Goal: Task Accomplishment & Management: Use online tool/utility

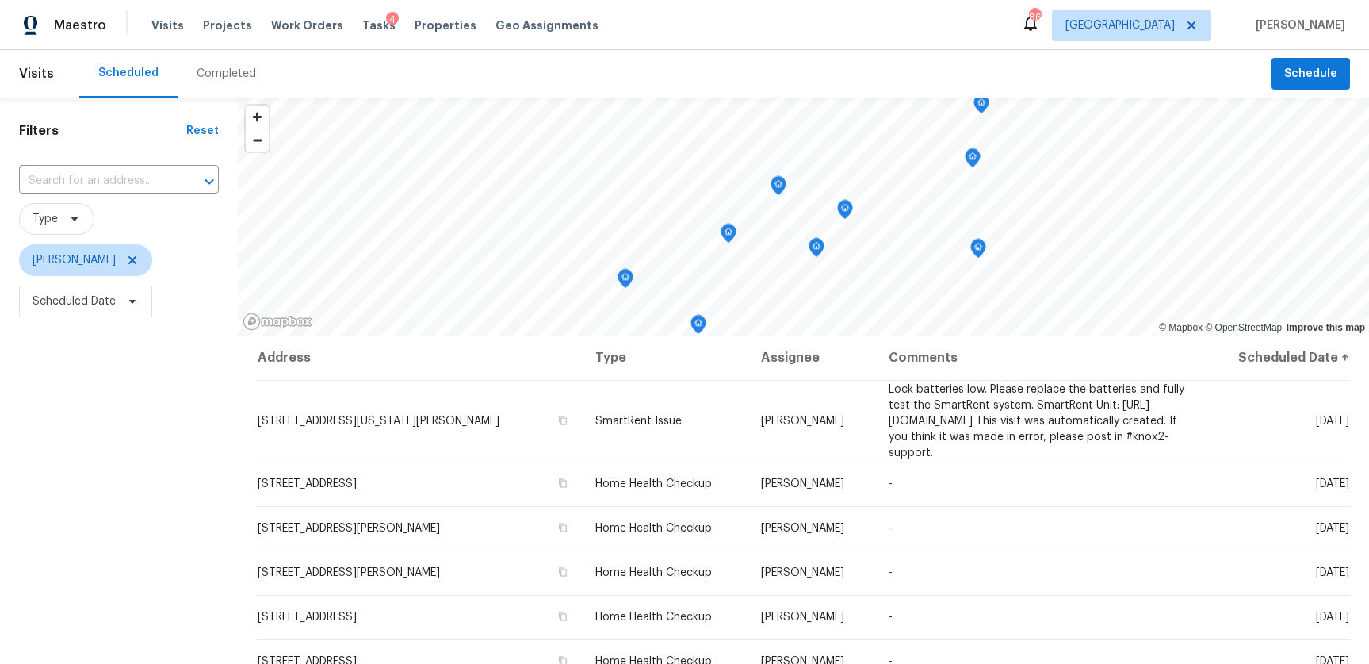
scroll to position [6, 0]
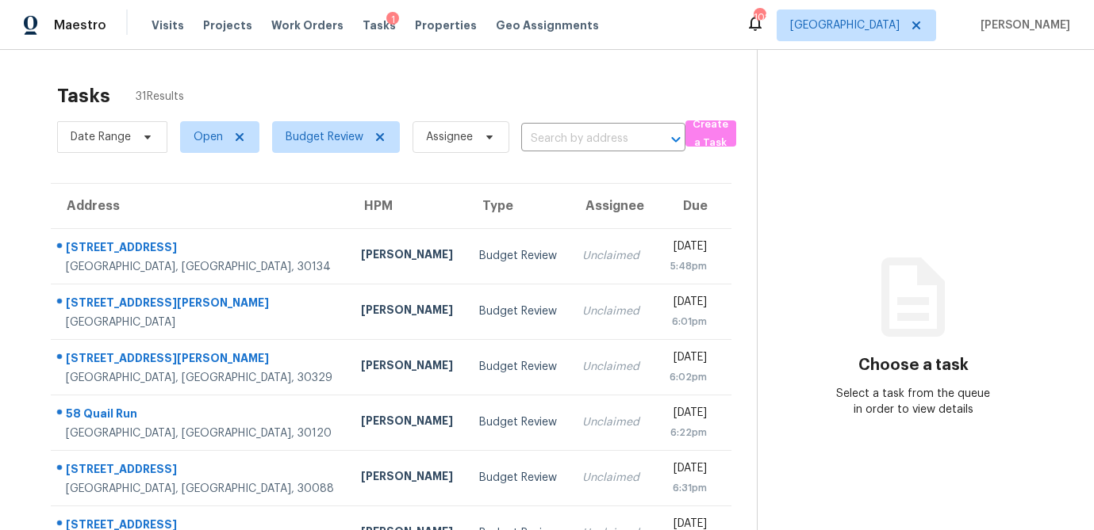
scroll to position [295, 0]
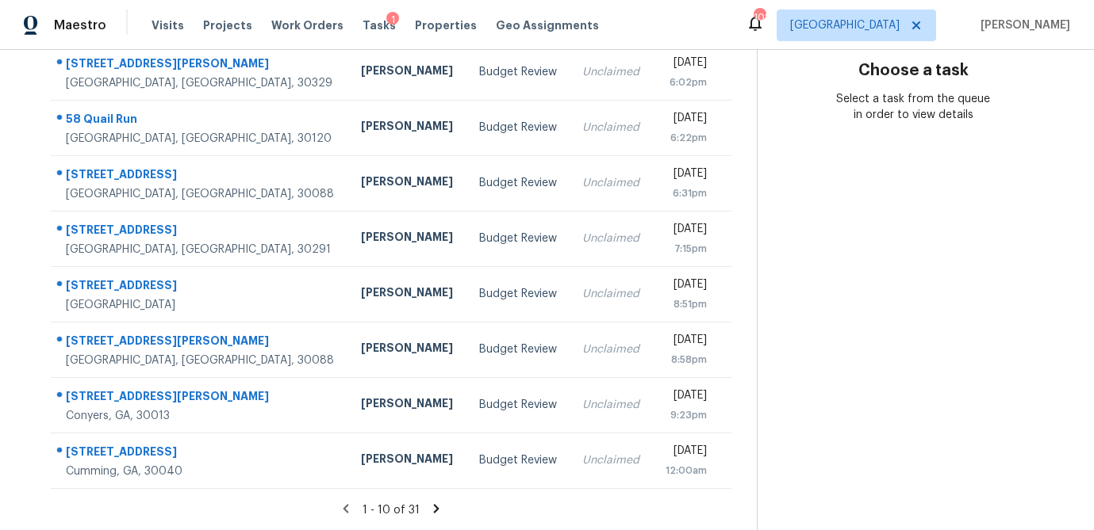
click at [434, 510] on icon at bounding box center [437, 508] width 6 height 9
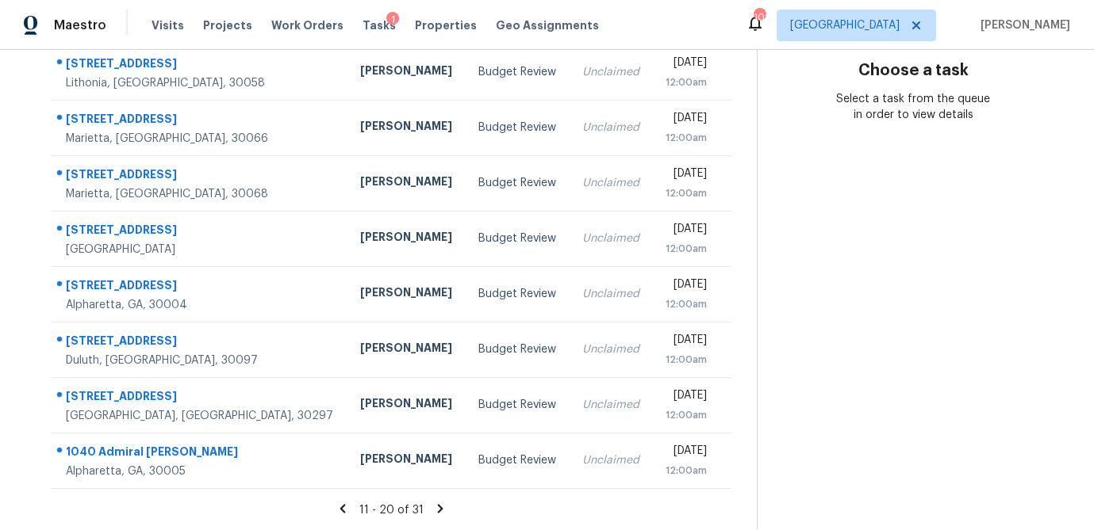
click at [437, 510] on icon at bounding box center [440, 508] width 6 height 9
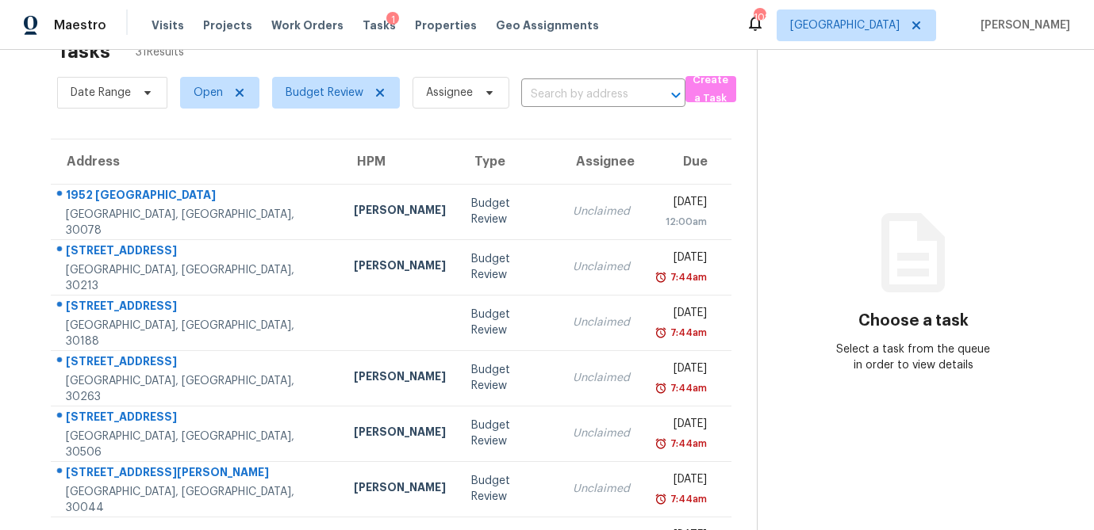
scroll to position [48, 0]
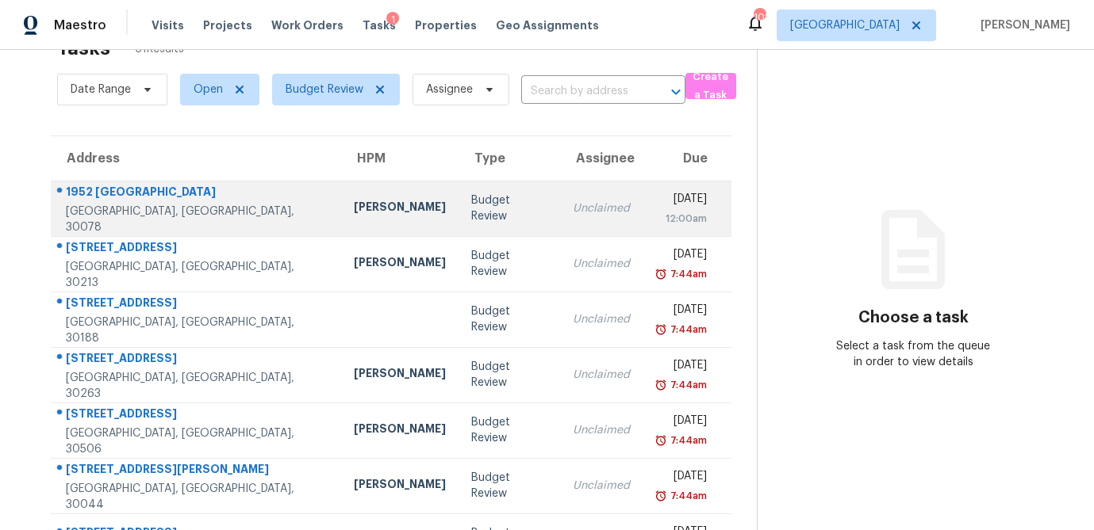
click at [458, 217] on td "Budget Review" at bounding box center [508, 209] width 101 height 56
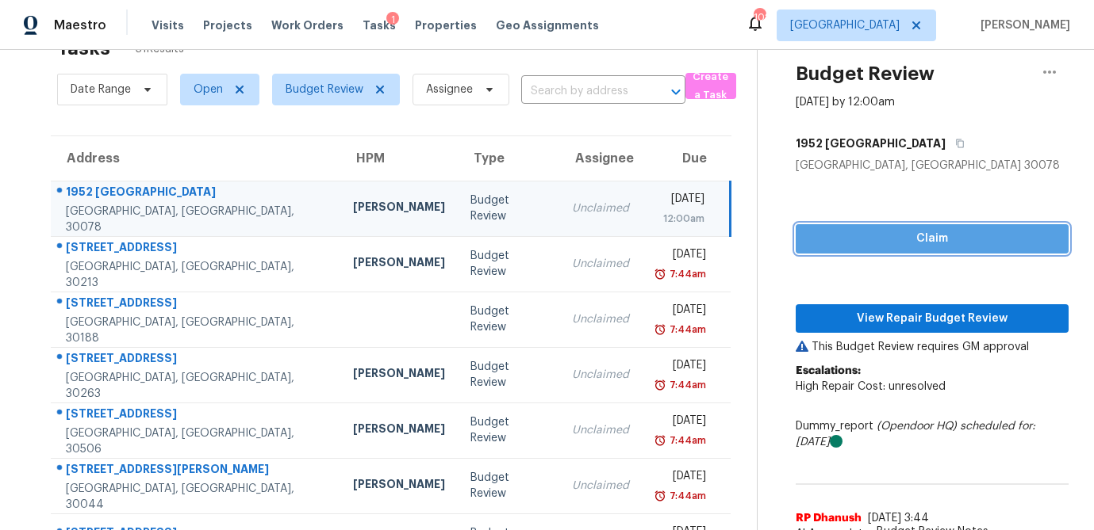
drag, startPoint x: 864, startPoint y: 239, endPoint x: 873, endPoint y: 293, distance: 54.8
click at [864, 239] on span "Claim" at bounding box center [931, 239] width 247 height 20
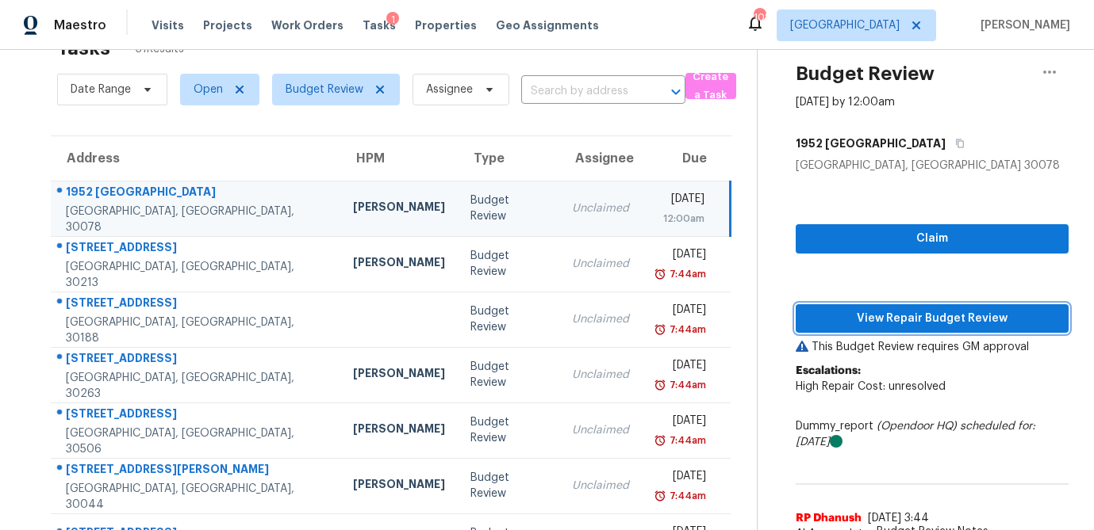
click at [882, 318] on span "View Repair Budget Review" at bounding box center [931, 319] width 247 height 20
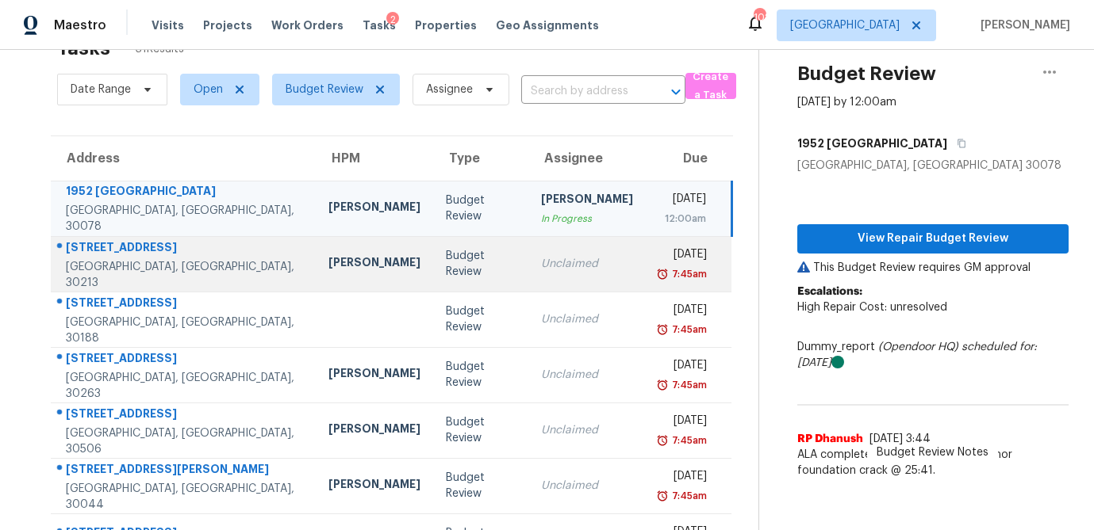
click at [541, 270] on div "Unclaimed" at bounding box center [587, 264] width 92 height 16
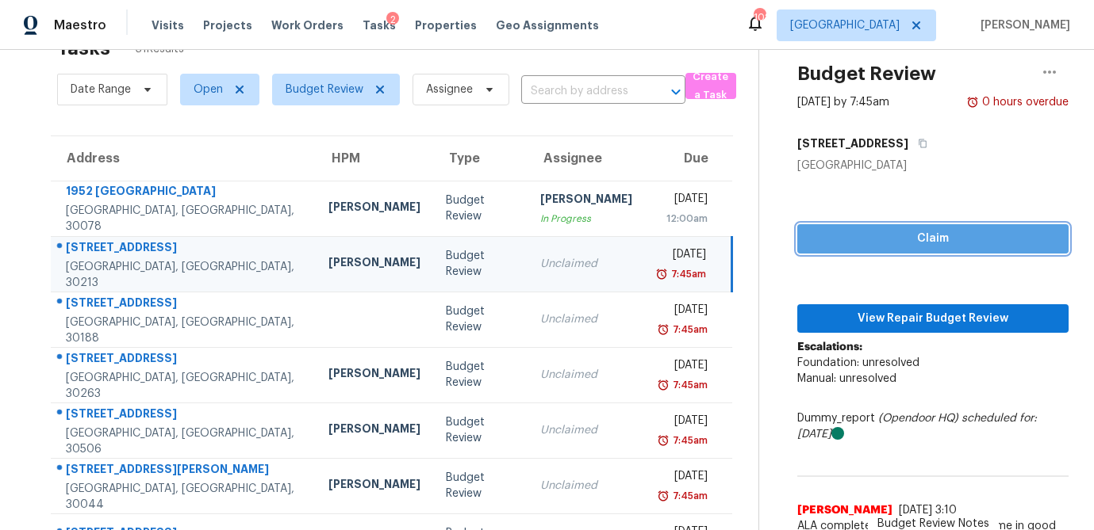
click at [933, 236] on span "Claim" at bounding box center [933, 239] width 246 height 20
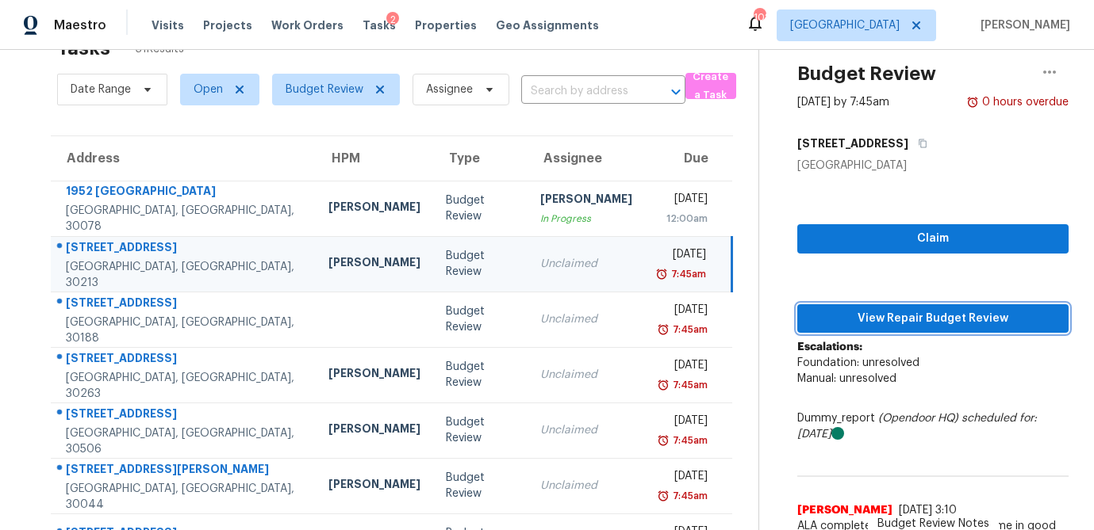
click at [921, 309] on span "View Repair Budget Review" at bounding box center [933, 319] width 246 height 20
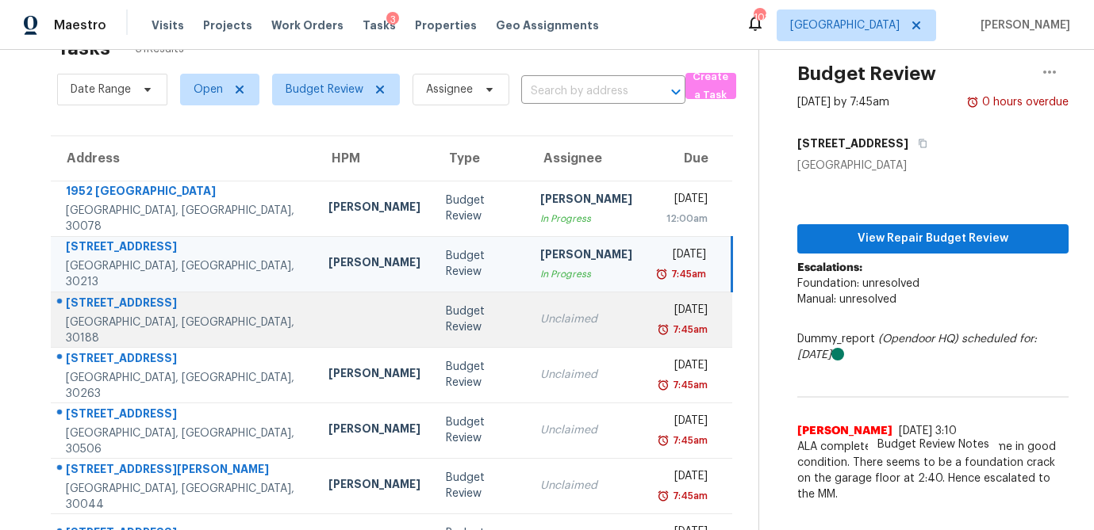
click at [540, 326] on div "Unclaimed" at bounding box center [586, 320] width 92 height 16
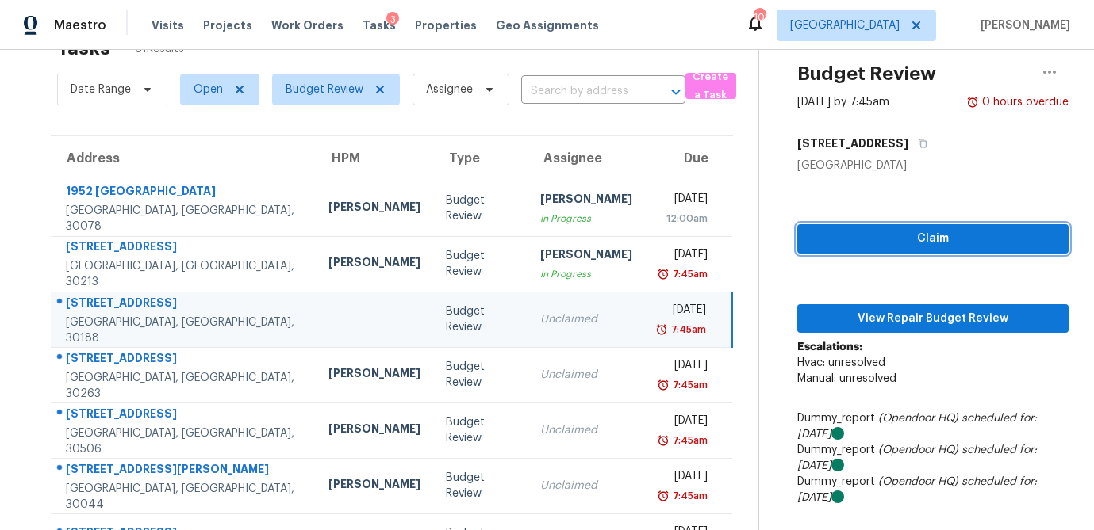
click at [971, 234] on span "Claim" at bounding box center [933, 239] width 246 height 20
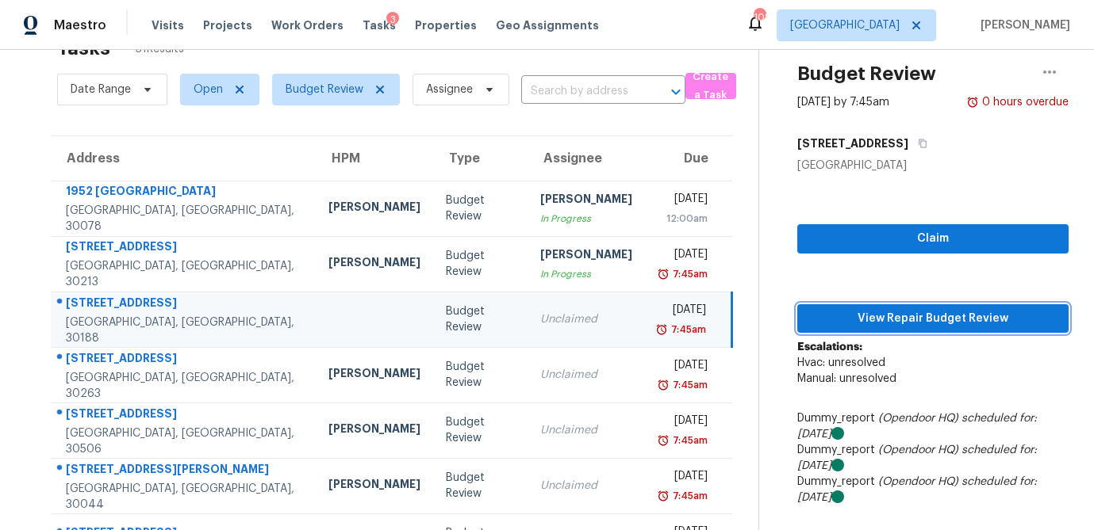
click at [944, 321] on span "View Repair Budget Review" at bounding box center [933, 319] width 246 height 20
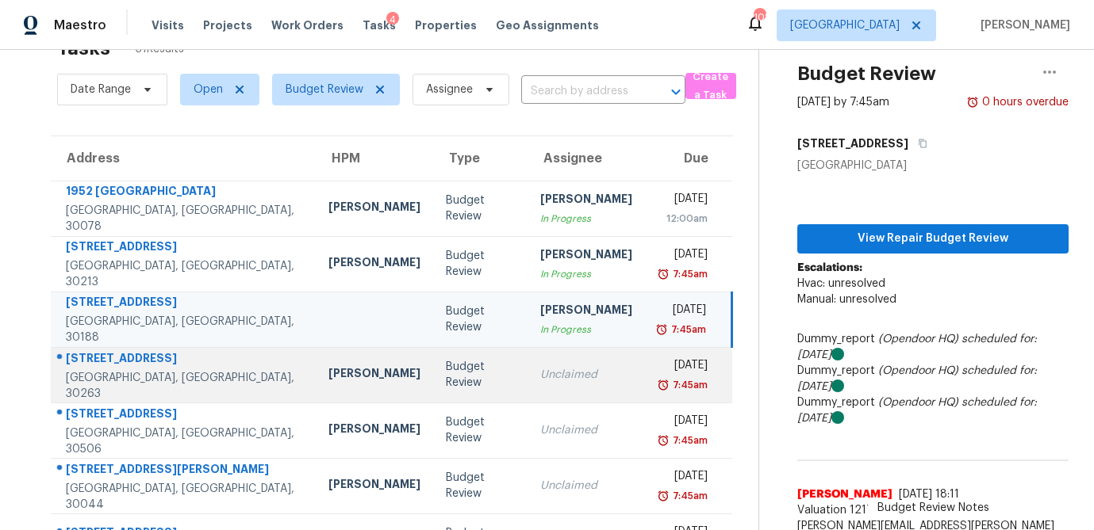
click at [540, 378] on div "Unclaimed" at bounding box center [586, 375] width 92 height 16
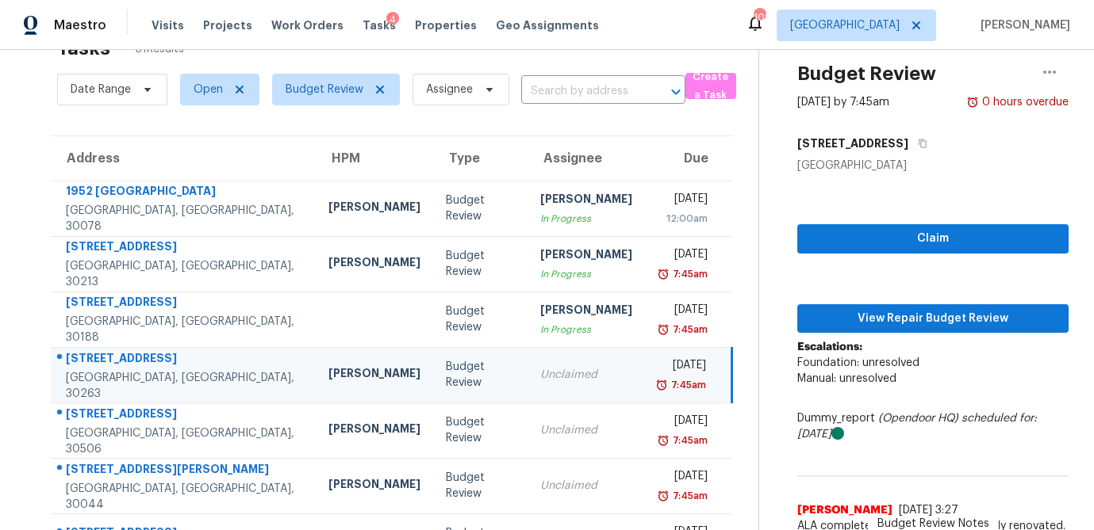
click at [904, 255] on div "Claim View Repair Budget Review Escalations: Foundation: unresolved Manual: unr…" at bounding box center [932, 406] width 271 height 464
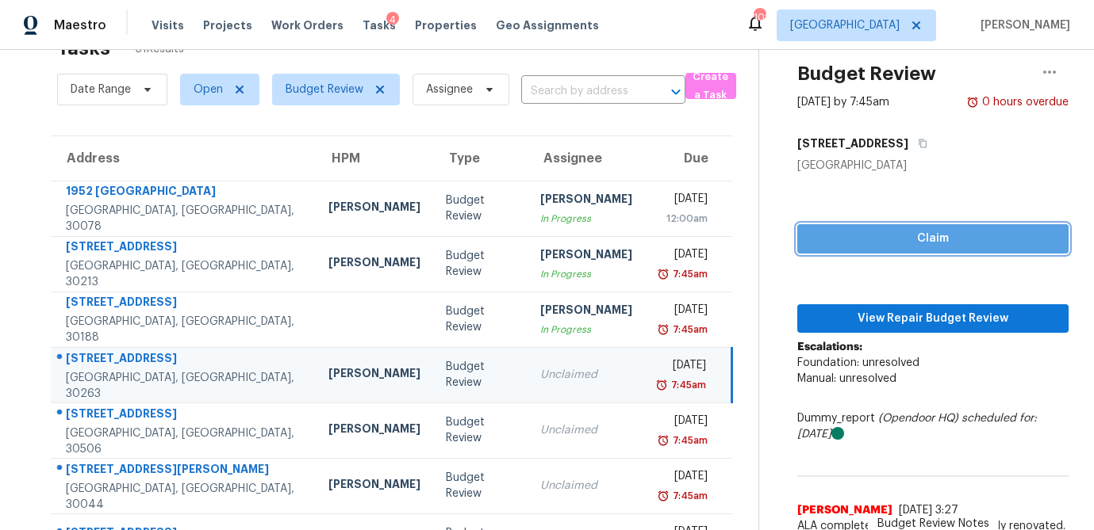
click at [905, 239] on span "Claim" at bounding box center [933, 239] width 246 height 20
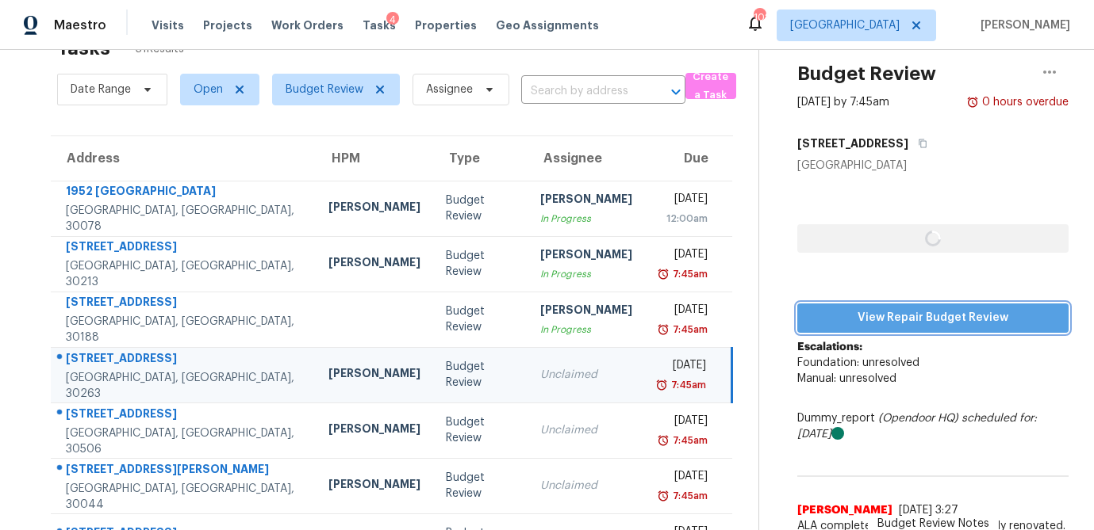
click at [875, 304] on button "View Repair Budget Review" at bounding box center [932, 318] width 271 height 29
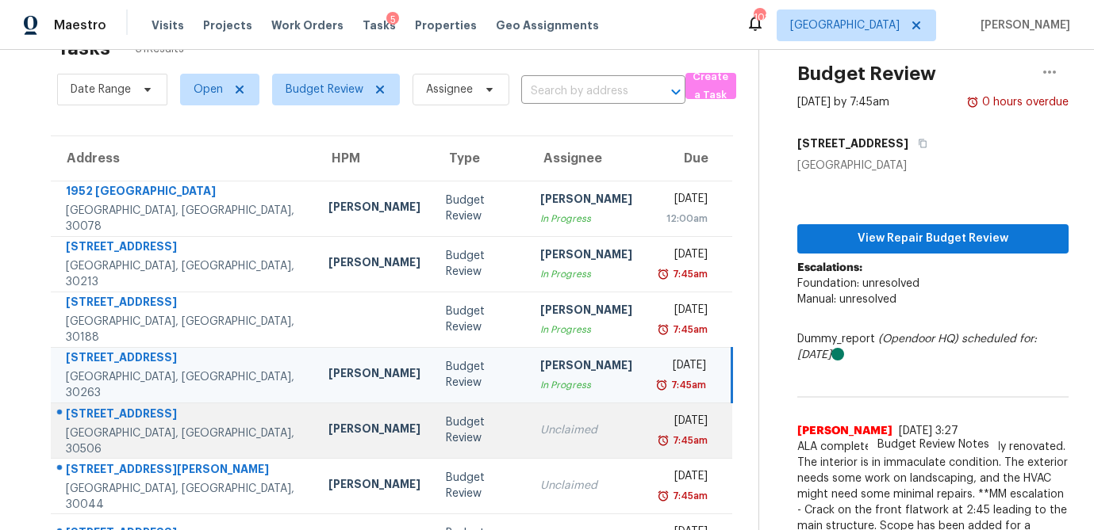
click at [540, 425] on div "Unclaimed" at bounding box center [586, 431] width 92 height 16
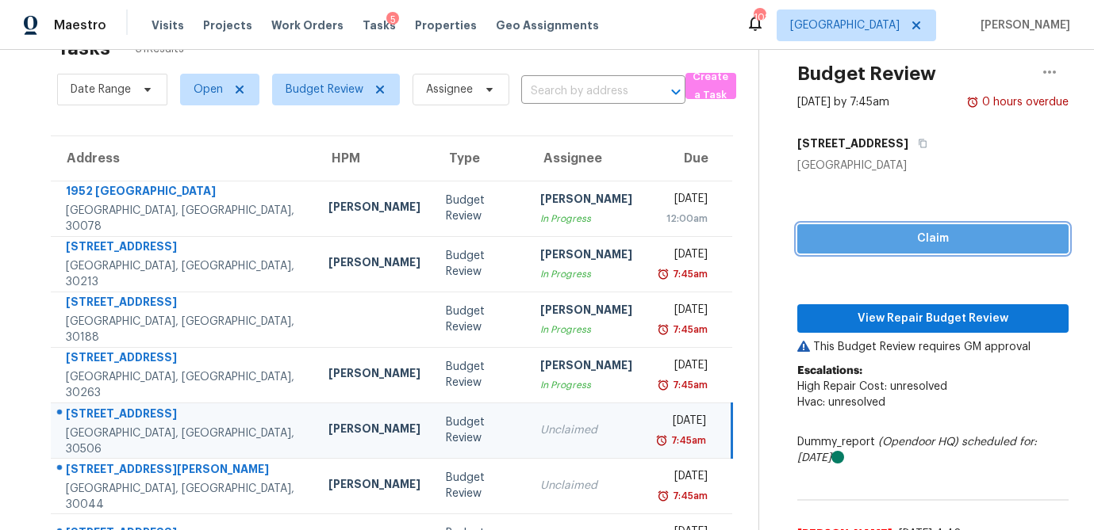
click at [863, 239] on span "Claim" at bounding box center [933, 239] width 246 height 20
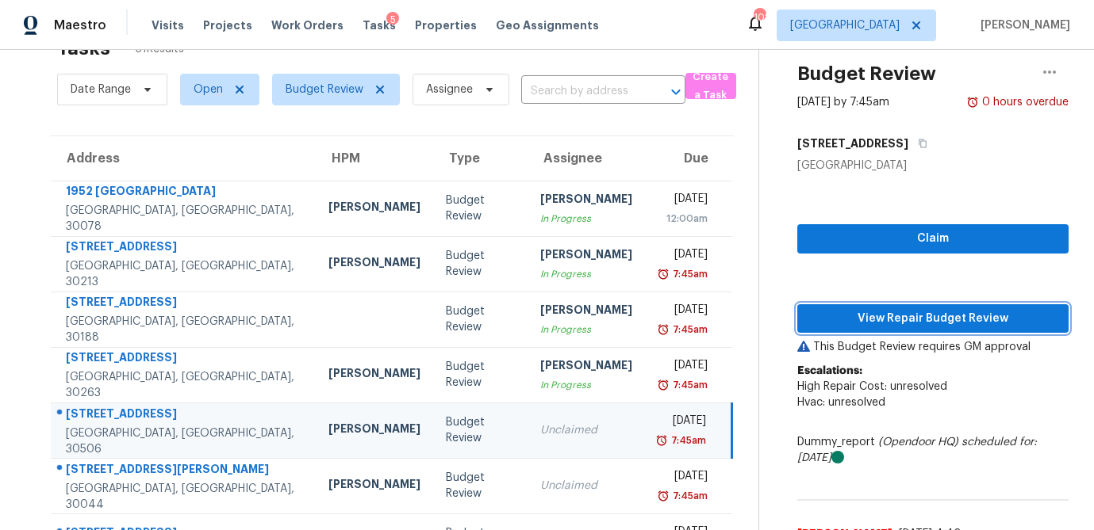
click at [861, 317] on span "View Repair Budget Review" at bounding box center [933, 319] width 246 height 20
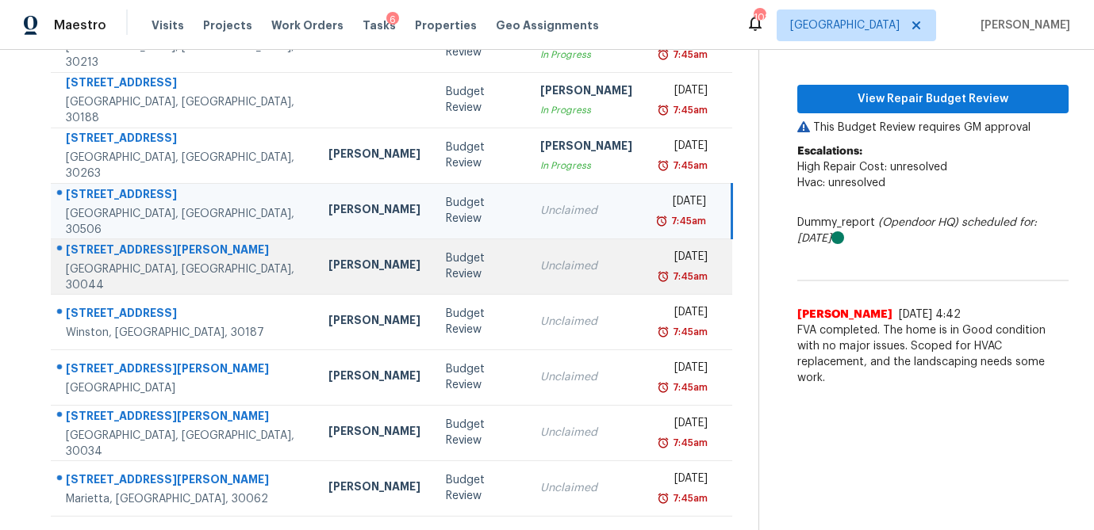
scroll to position [295, 0]
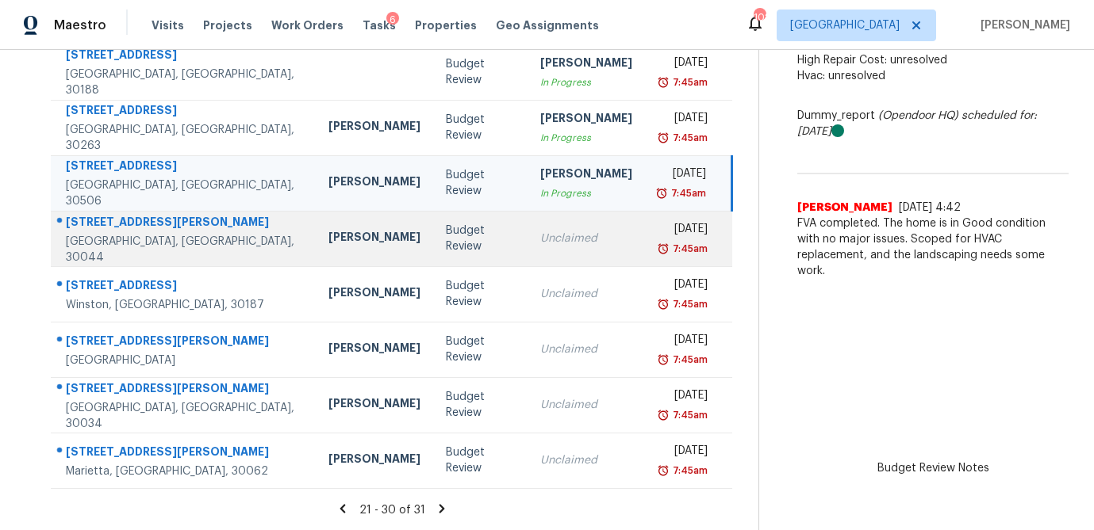
click at [551, 243] on div "Unclaimed" at bounding box center [586, 239] width 92 height 16
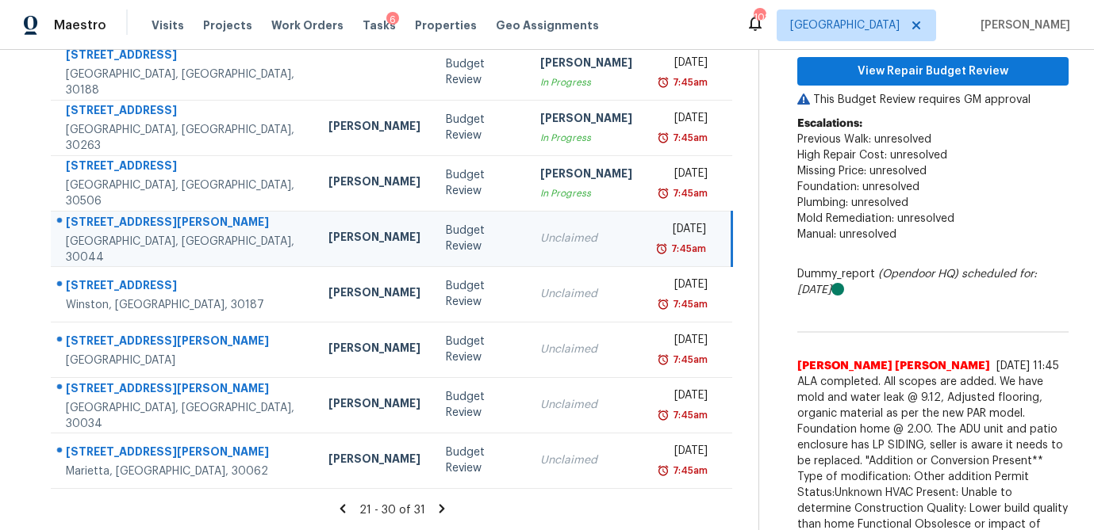
scroll to position [211, 0]
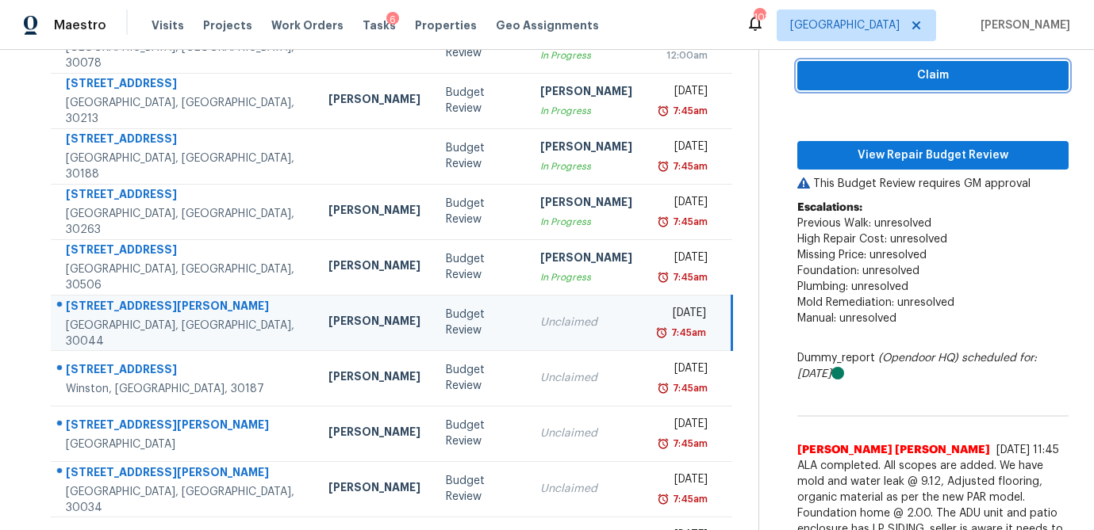
click at [915, 66] on span "Claim" at bounding box center [933, 76] width 246 height 20
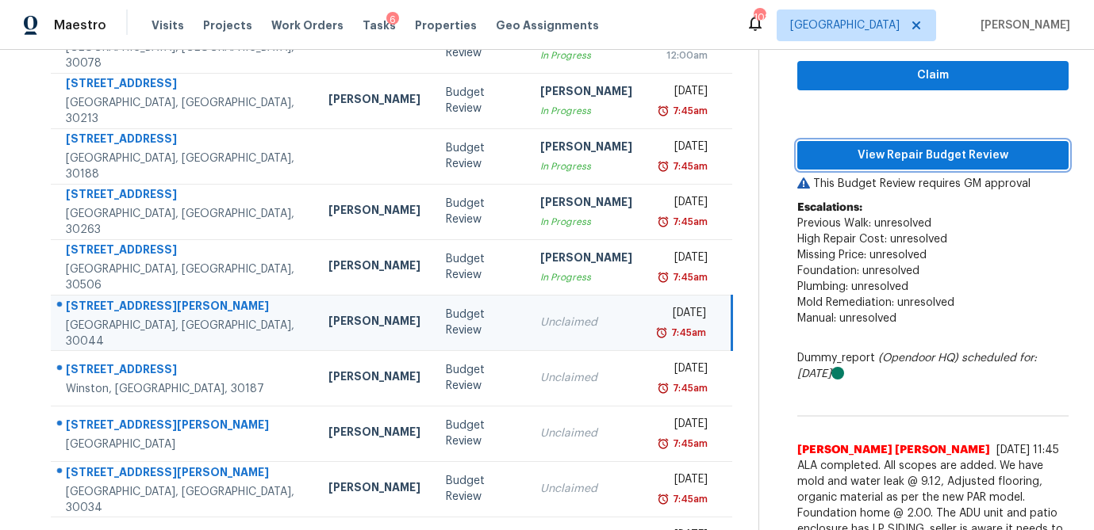
click at [895, 161] on span "View Repair Budget Review" at bounding box center [933, 156] width 246 height 20
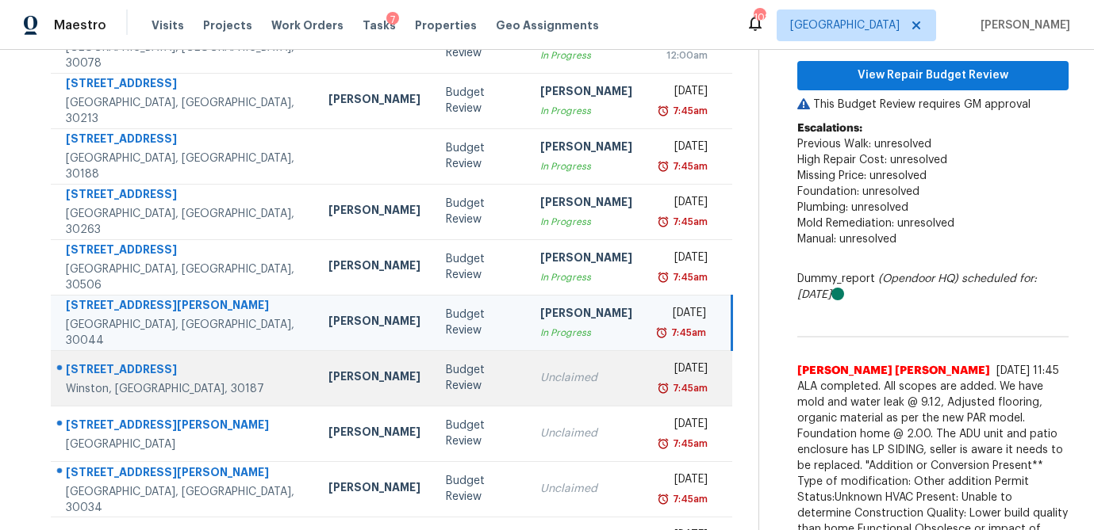
click at [540, 380] on div "Unclaimed" at bounding box center [586, 378] width 92 height 16
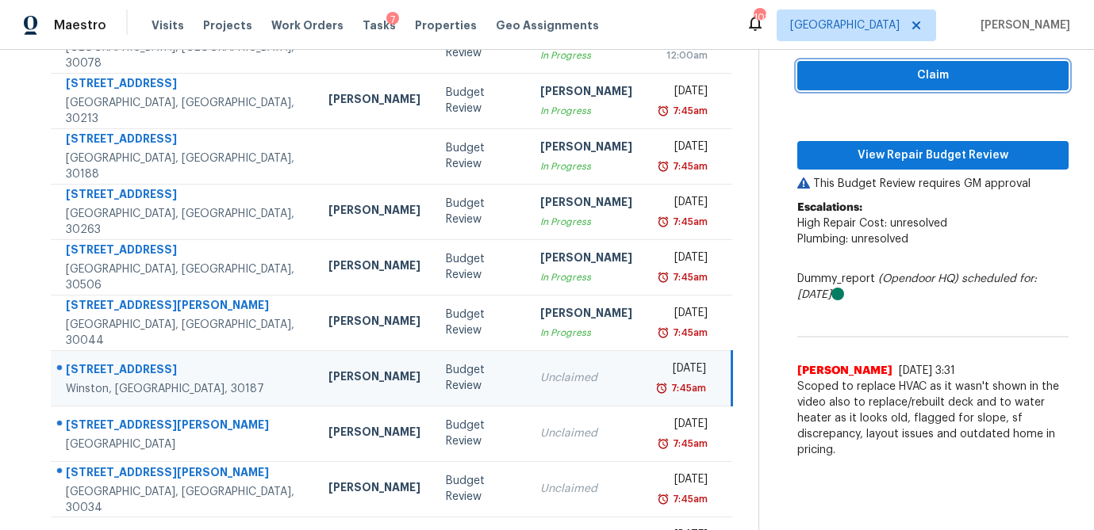
click at [909, 82] on span "Claim" at bounding box center [933, 76] width 246 height 20
click at [894, 138] on div "Claim View Repair Budget Review This Budget Review requires GM approval Escalat…" at bounding box center [932, 238] width 271 height 456
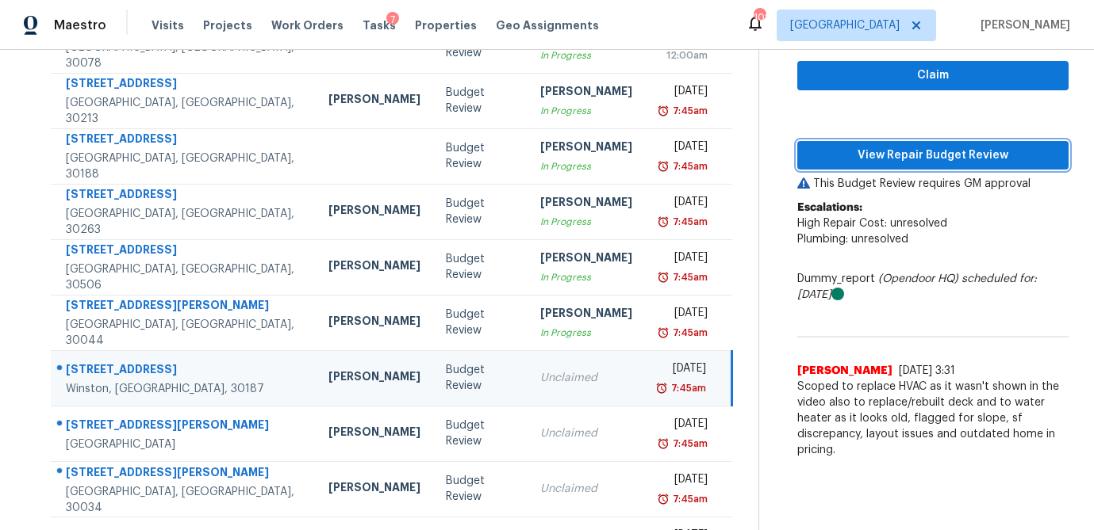
click at [892, 152] on span "View Repair Budget Review" at bounding box center [933, 156] width 246 height 20
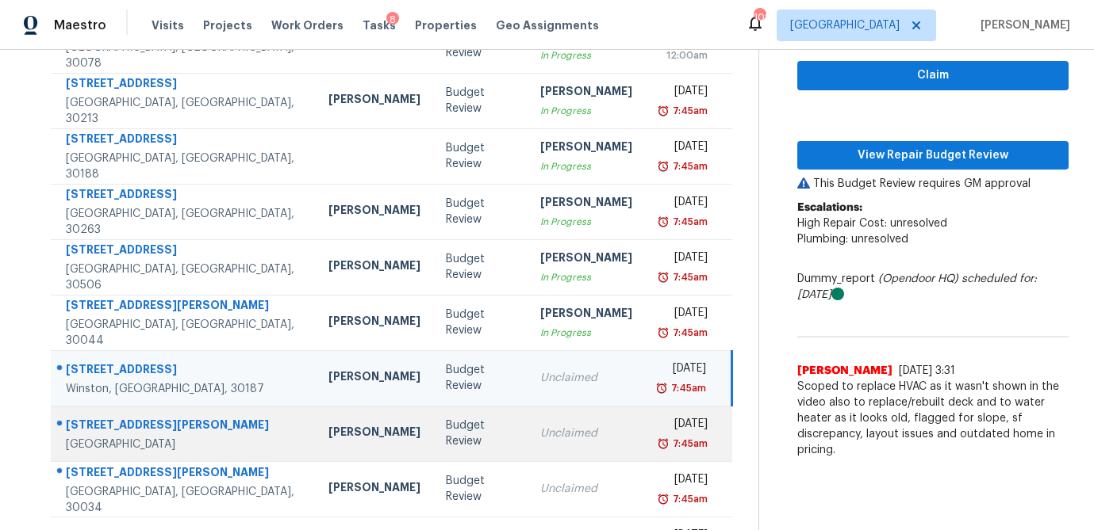
scroll to position [295, 0]
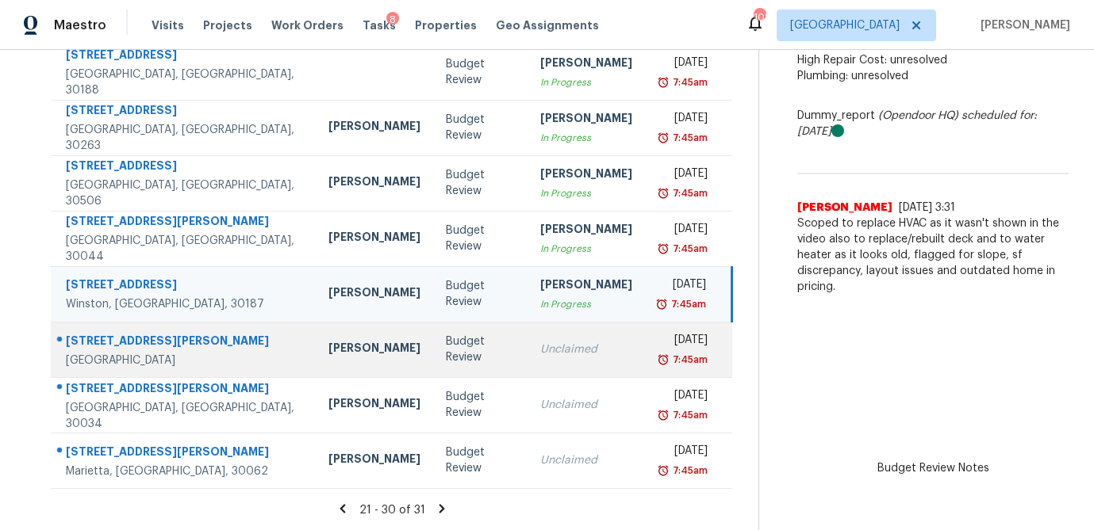
click at [540, 343] on div "Unclaimed" at bounding box center [586, 350] width 92 height 16
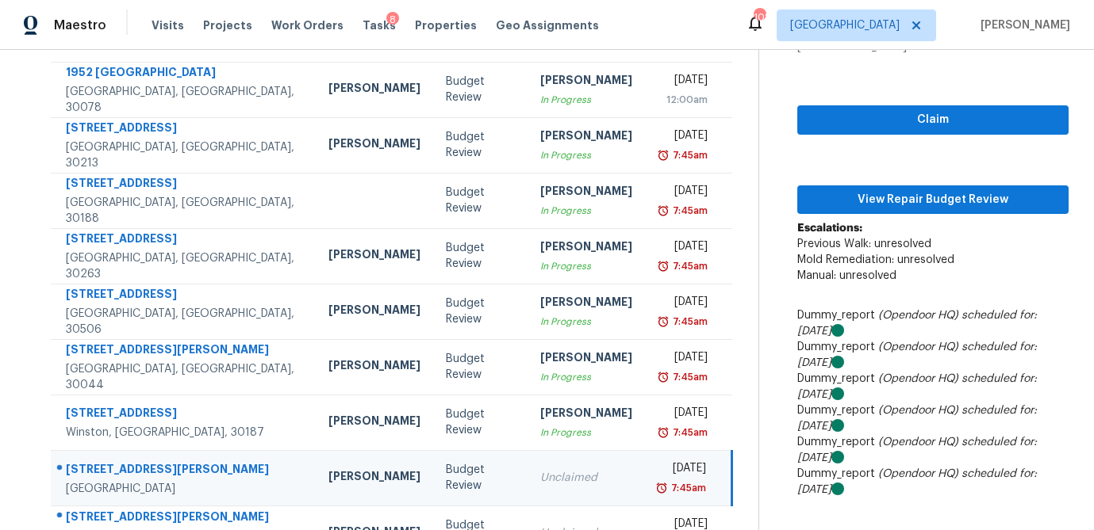
scroll to position [166, 0]
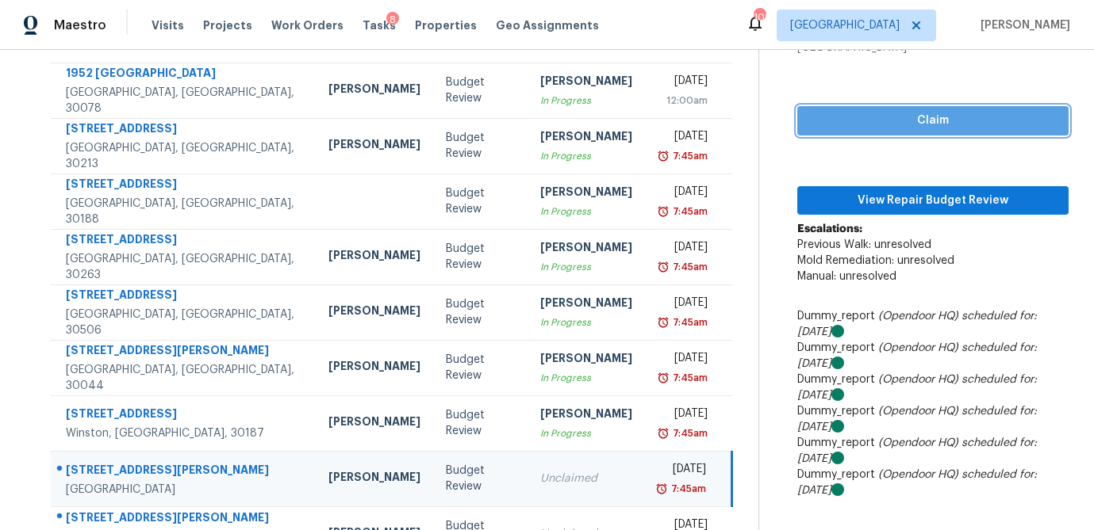
click at [912, 120] on span "Claim" at bounding box center [933, 121] width 246 height 20
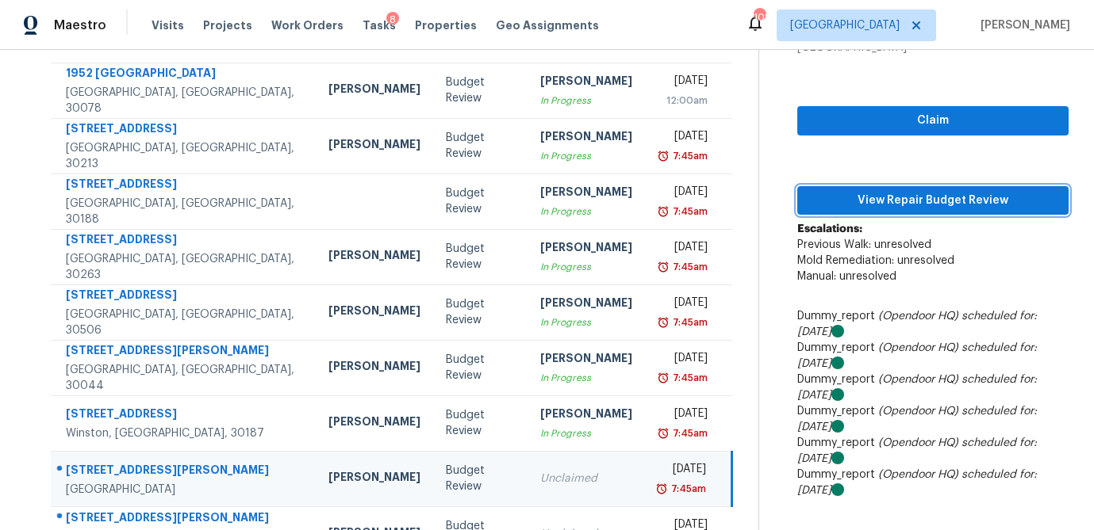
click at [896, 193] on span "View Repair Budget Review" at bounding box center [933, 201] width 246 height 20
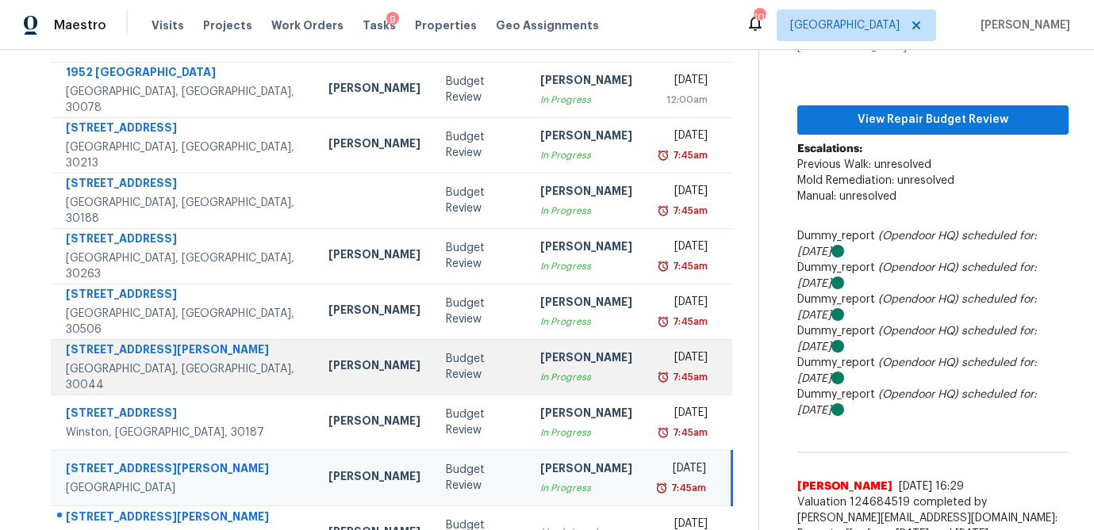
scroll to position [83, 0]
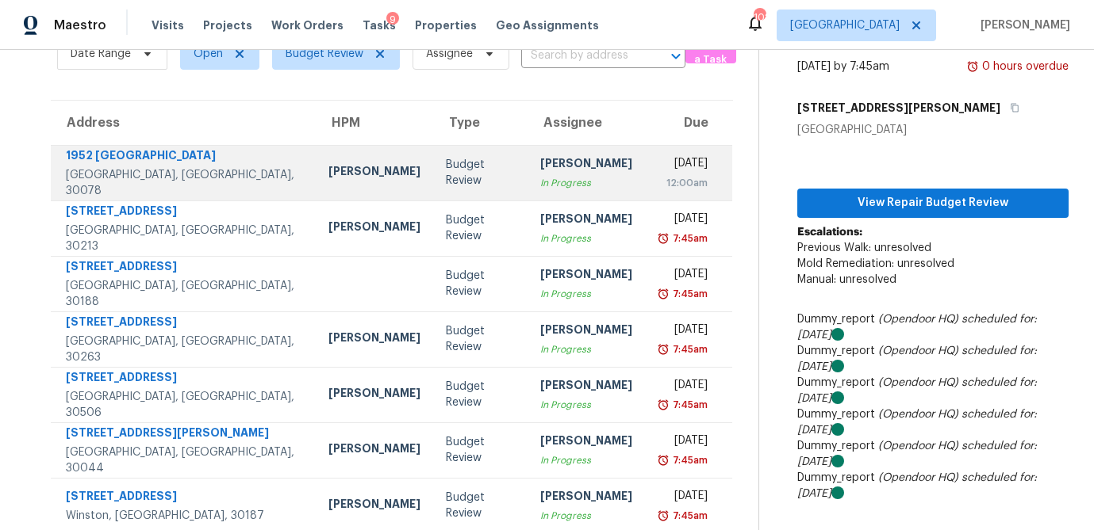
click at [540, 171] on div "[PERSON_NAME]" at bounding box center [586, 165] width 92 height 20
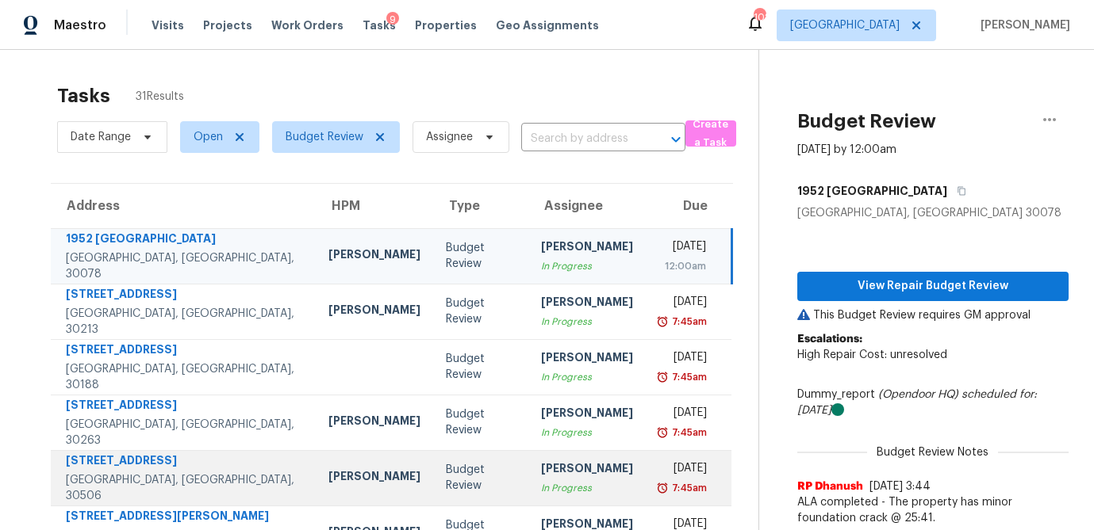
scroll to position [295, 0]
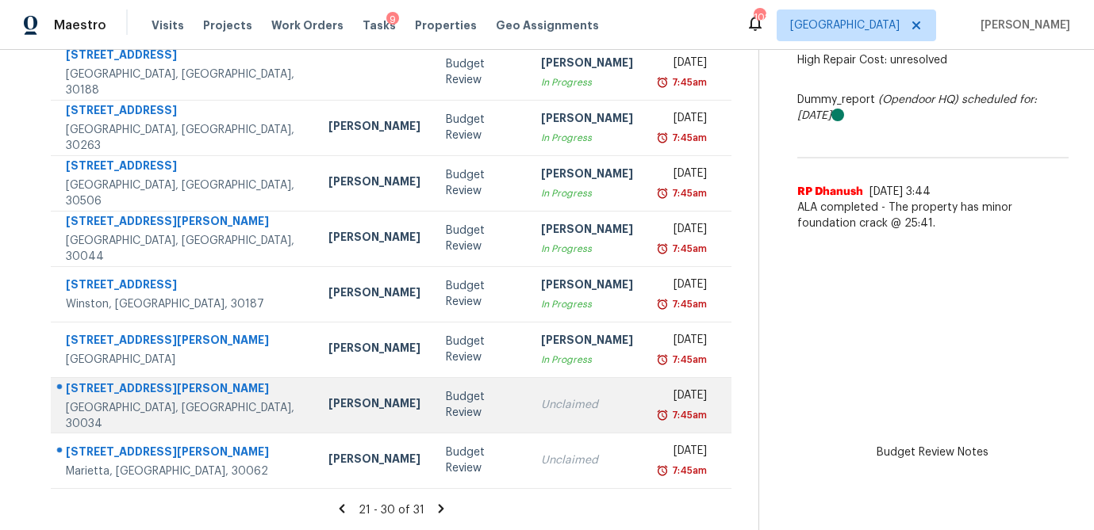
click at [528, 418] on td "Unclaimed" at bounding box center [586, 405] width 117 height 56
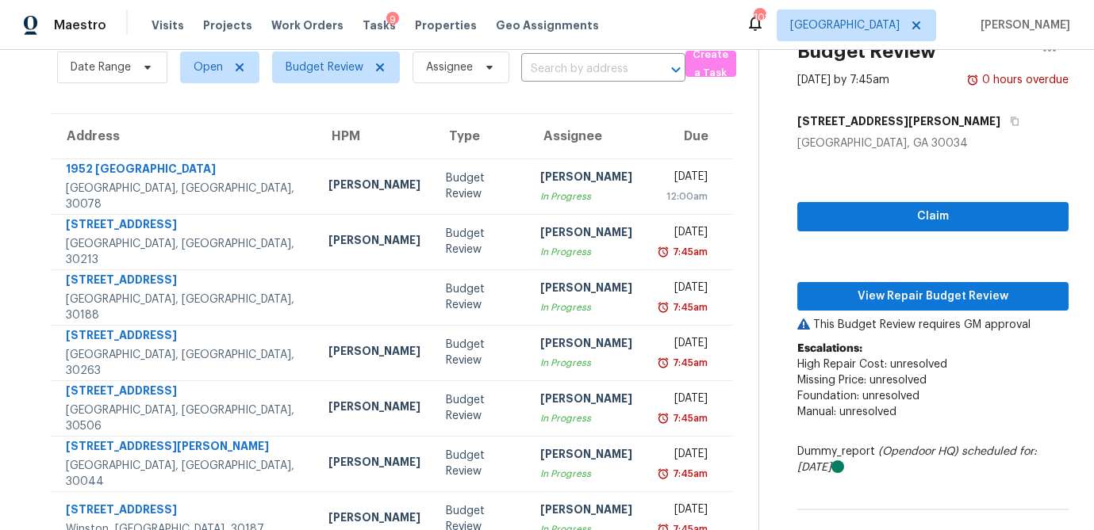
scroll to position [70, 0]
click at [883, 210] on span "Claim" at bounding box center [933, 217] width 246 height 20
click at [880, 291] on span "View Repair Budget Review" at bounding box center [933, 297] width 246 height 20
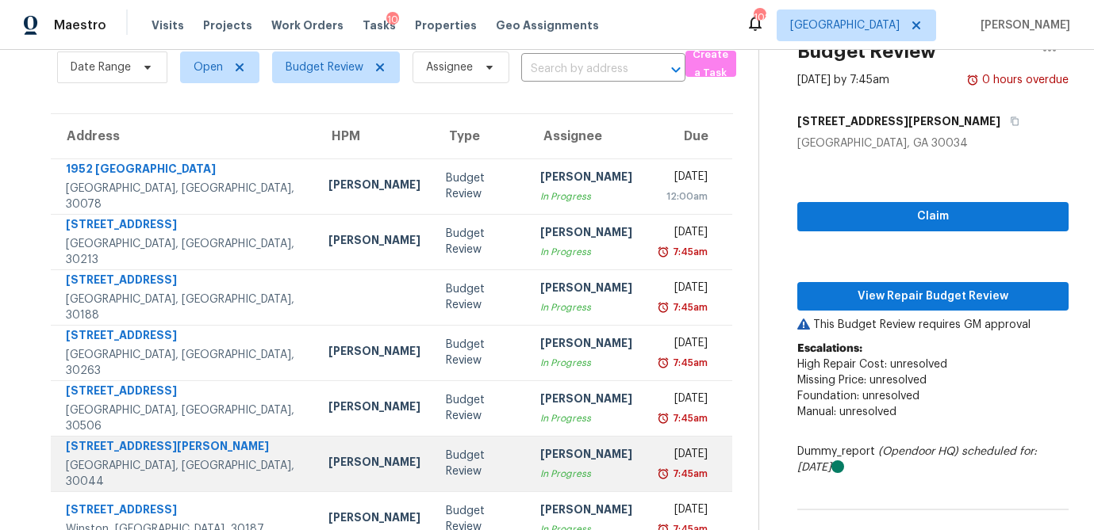
scroll to position [295, 0]
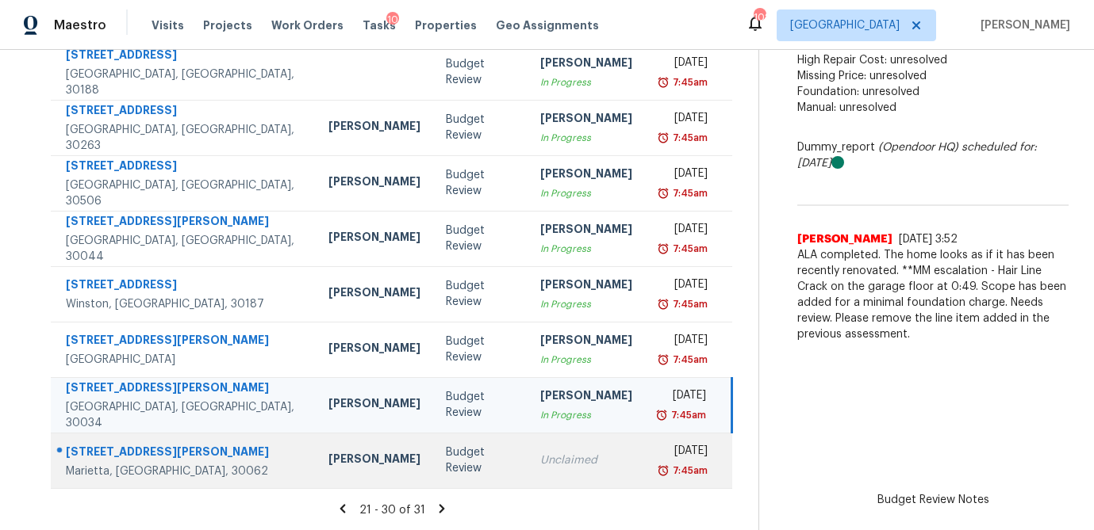
click at [540, 453] on div "Unclaimed" at bounding box center [586, 461] width 92 height 16
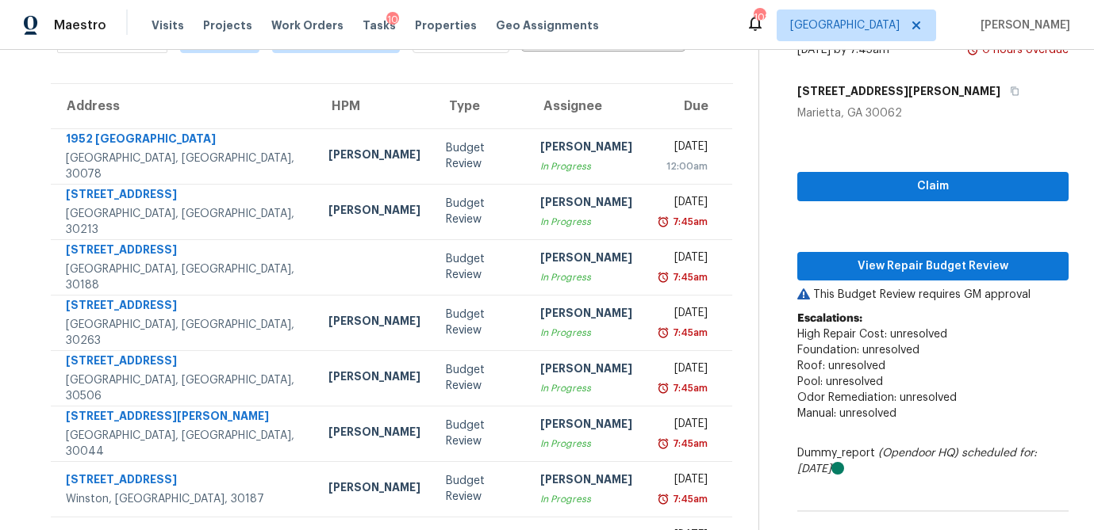
scroll to position [98, 0]
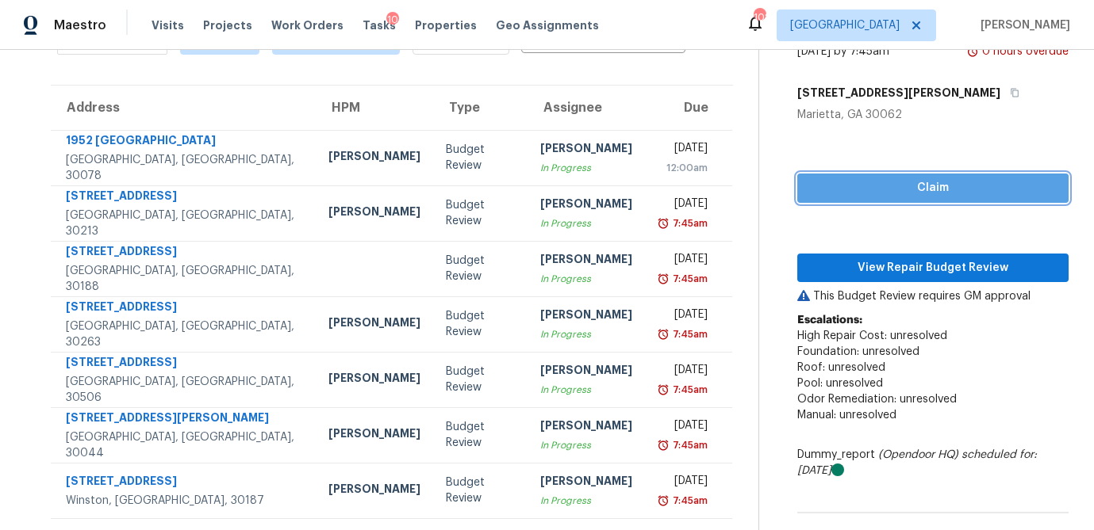
click at [959, 181] on span "Claim" at bounding box center [933, 188] width 246 height 20
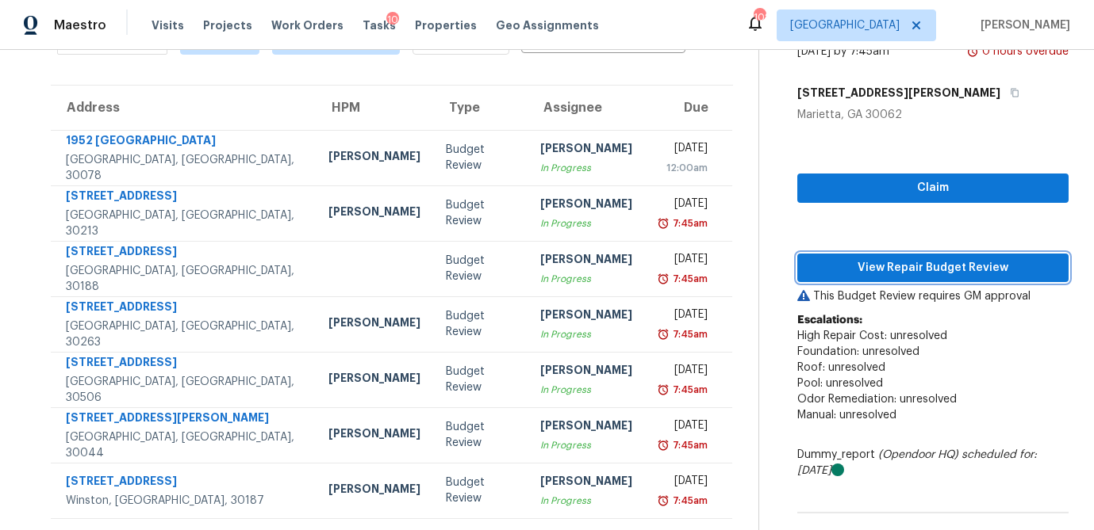
click at [935, 262] on span "View Repair Budget Review" at bounding box center [933, 269] width 246 height 20
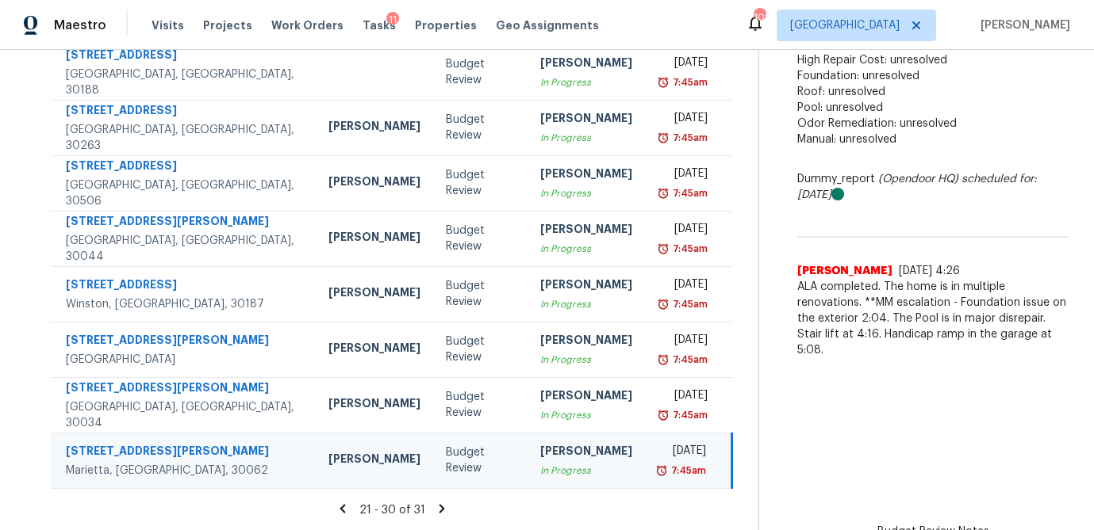
click at [435, 506] on icon at bounding box center [442, 509] width 14 height 14
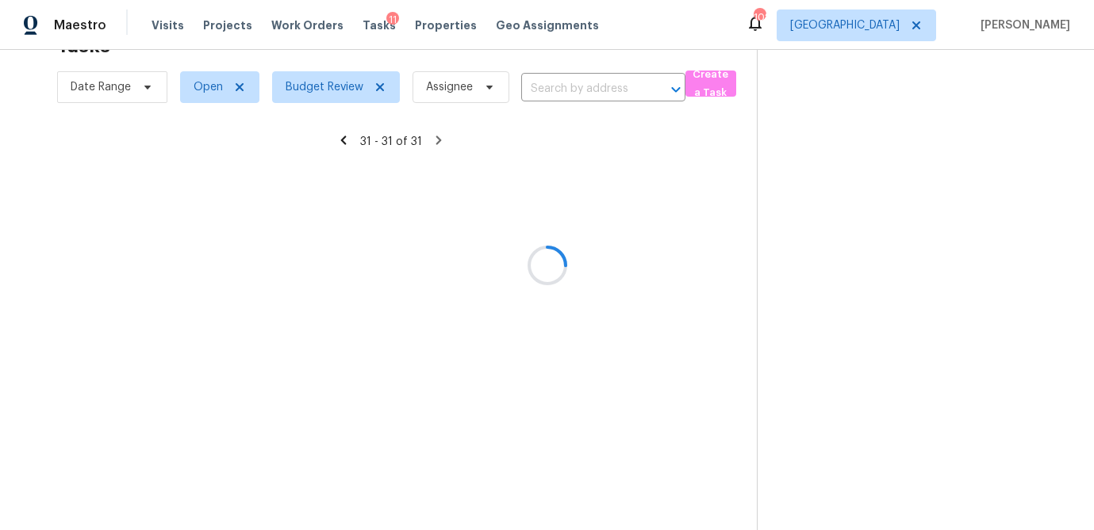
scroll to position [50, 0]
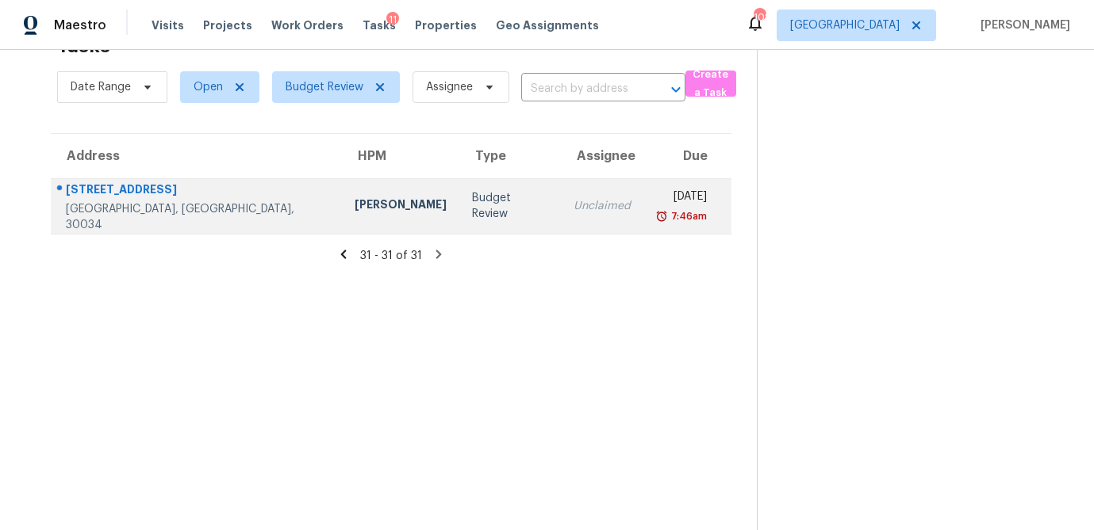
click at [643, 208] on td "Wed, Aug 27th 2025 7:46am" at bounding box center [687, 206] width 89 height 56
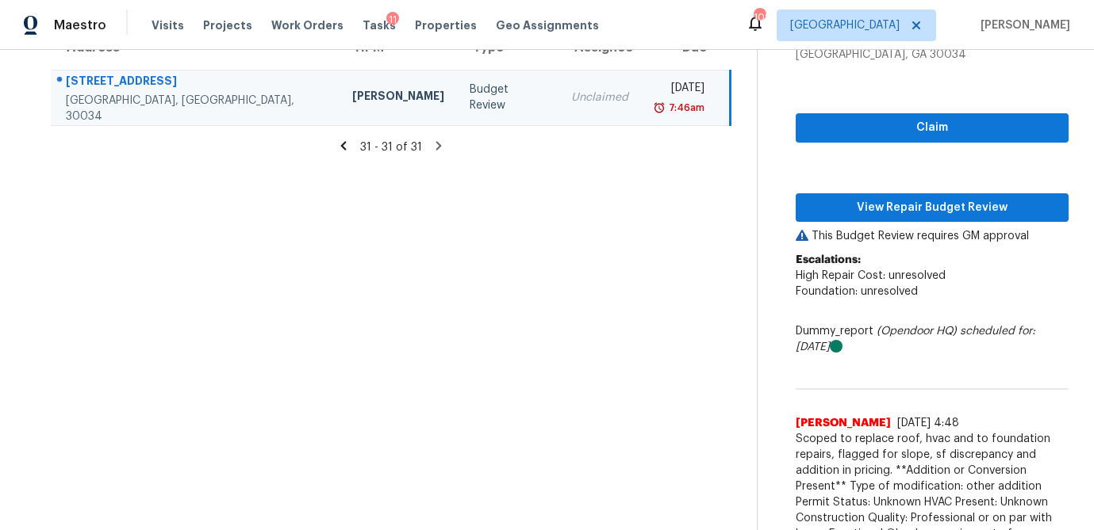
scroll to position [159, 0]
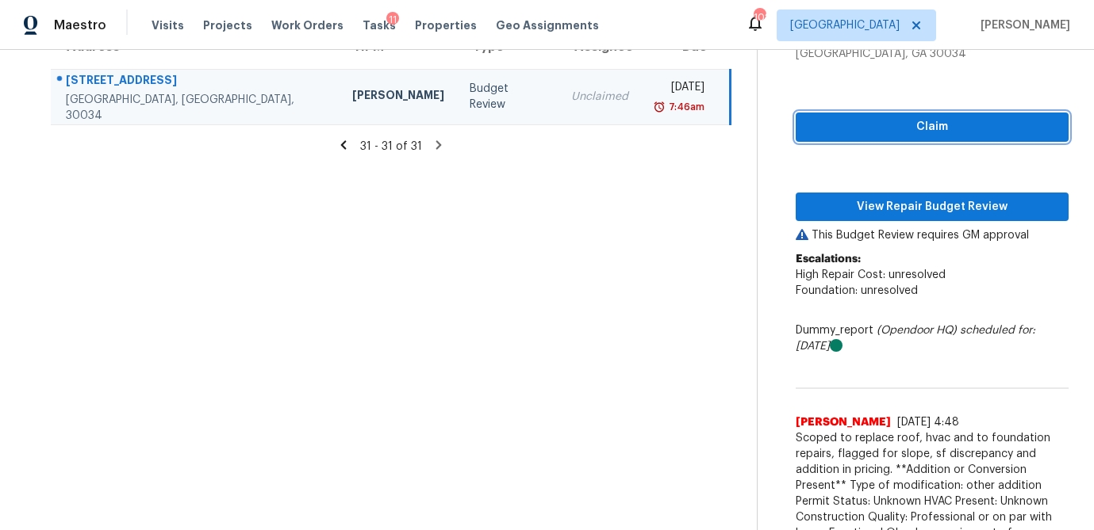
click at [944, 135] on span "Claim" at bounding box center [931, 127] width 247 height 20
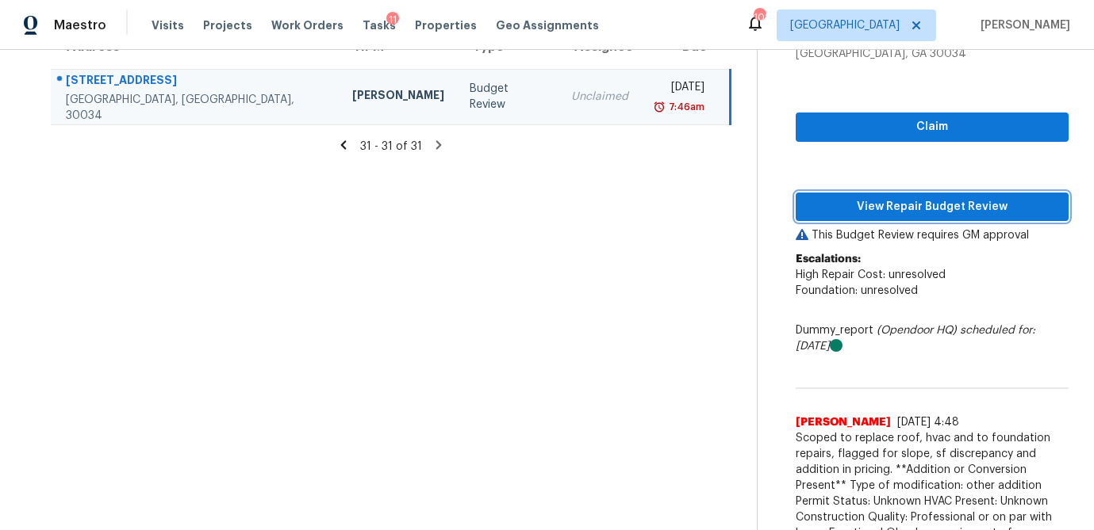
click at [926, 205] on span "View Repair Budget Review" at bounding box center [931, 207] width 247 height 20
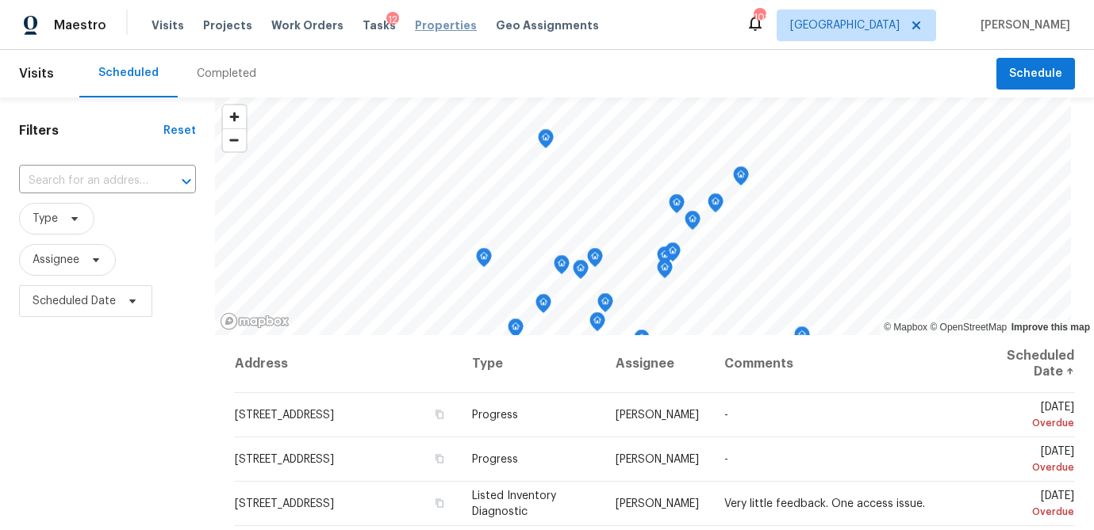
click at [415, 30] on span "Properties" at bounding box center [446, 25] width 62 height 16
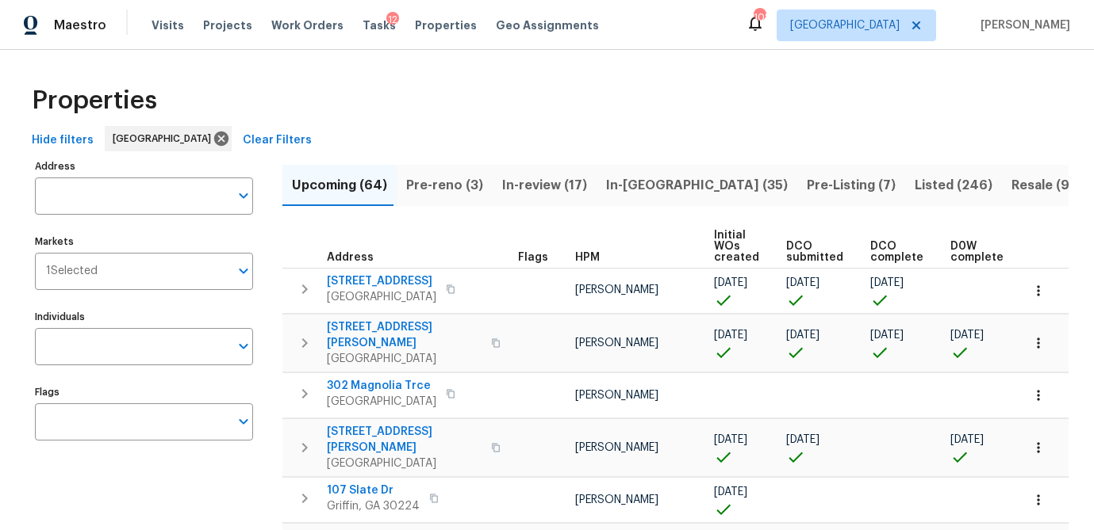
click at [79, 195] on input "Address" at bounding box center [132, 196] width 194 height 37
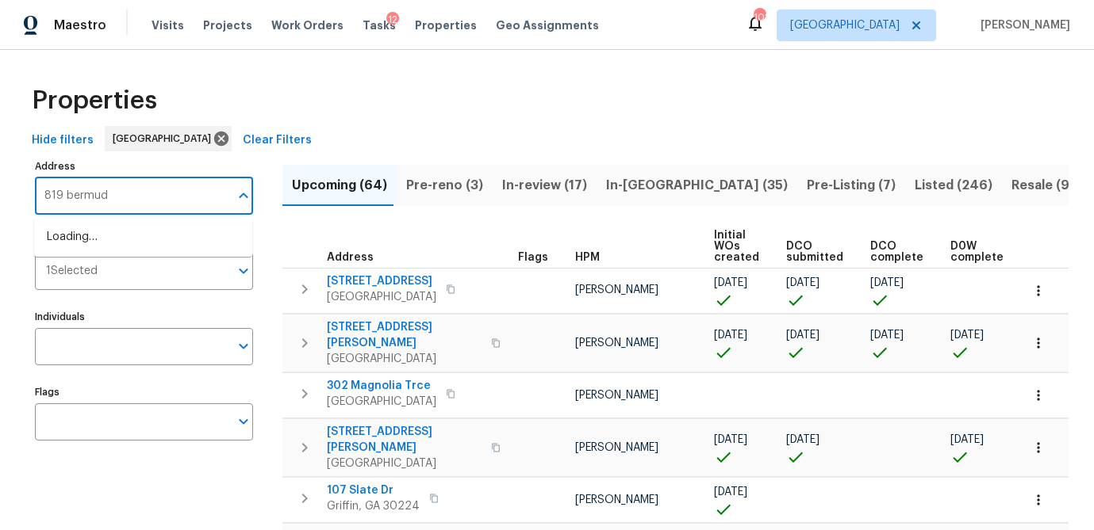
type input "819 bermuda"
click at [81, 246] on li "819 Bermuda Run Woodstock GA 30189" at bounding box center [143, 237] width 218 height 26
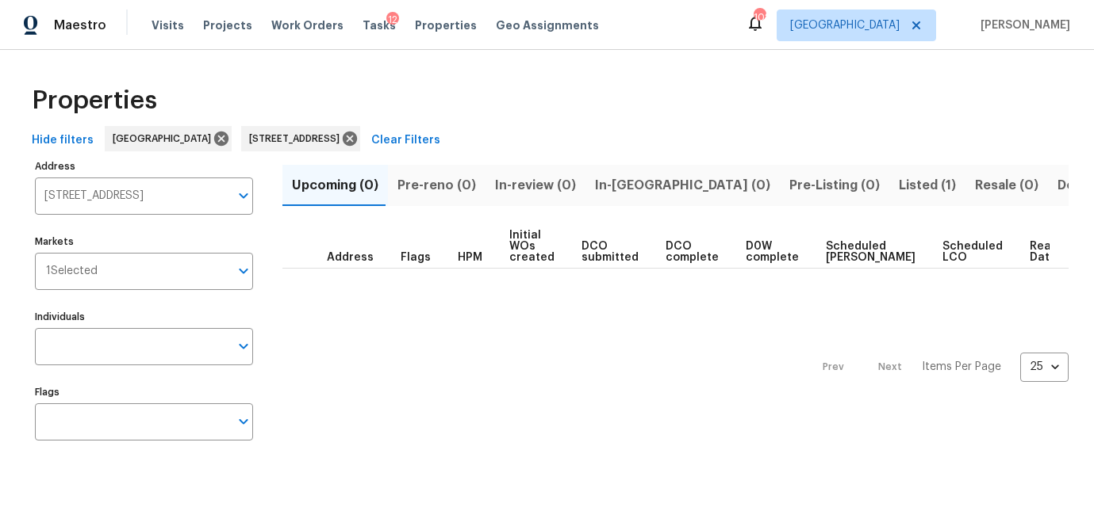
click at [898, 184] on span "Listed (1)" at bounding box center [926, 185] width 57 height 22
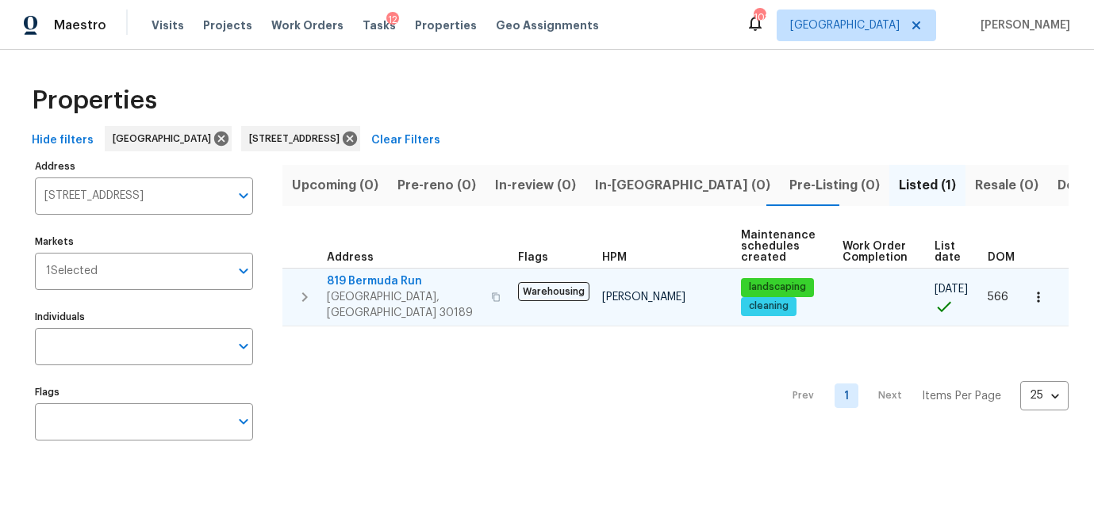
click at [381, 278] on span "819 Bermuda Run" at bounding box center [404, 282] width 155 height 16
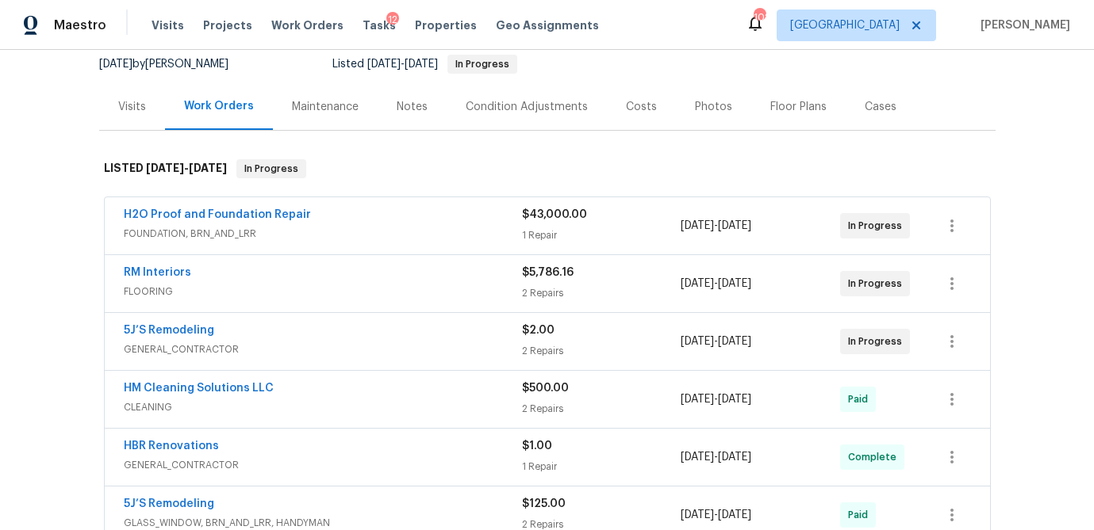
scroll to position [150, 0]
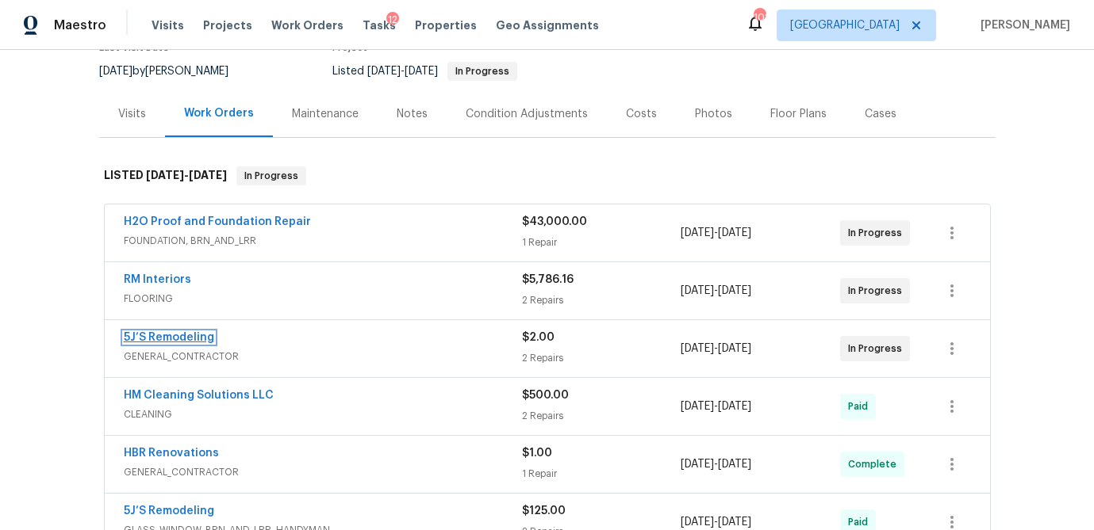
click at [196, 338] on link "5J’S Remodeling" at bounding box center [169, 337] width 90 height 11
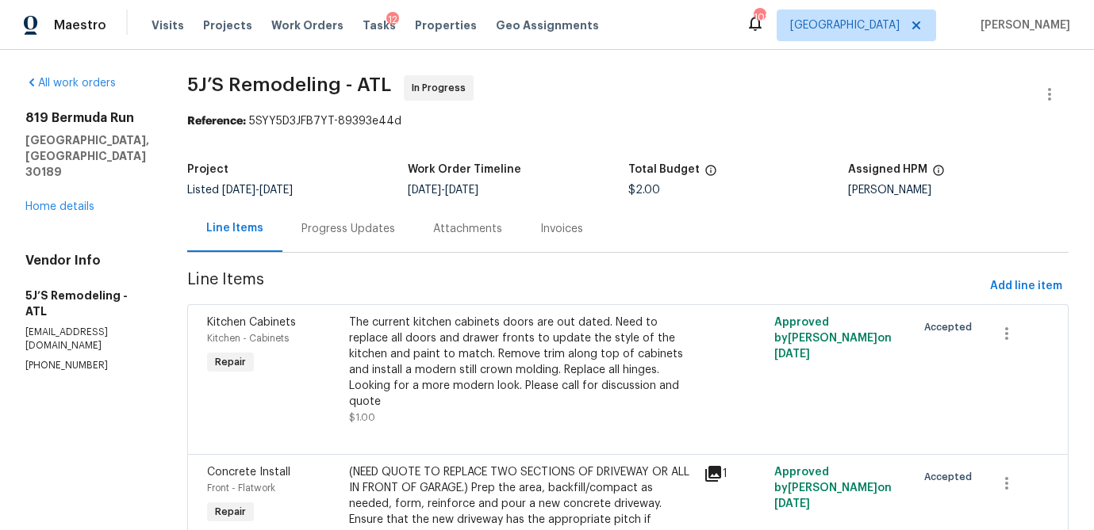
click at [354, 221] on div "Progress Updates" at bounding box center [348, 229] width 94 height 16
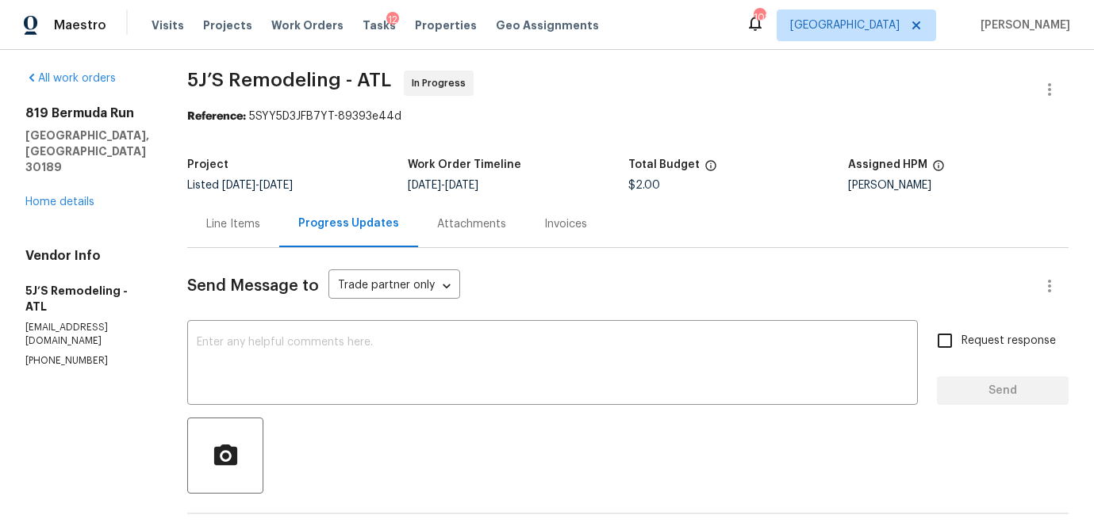
scroll to position [2, 0]
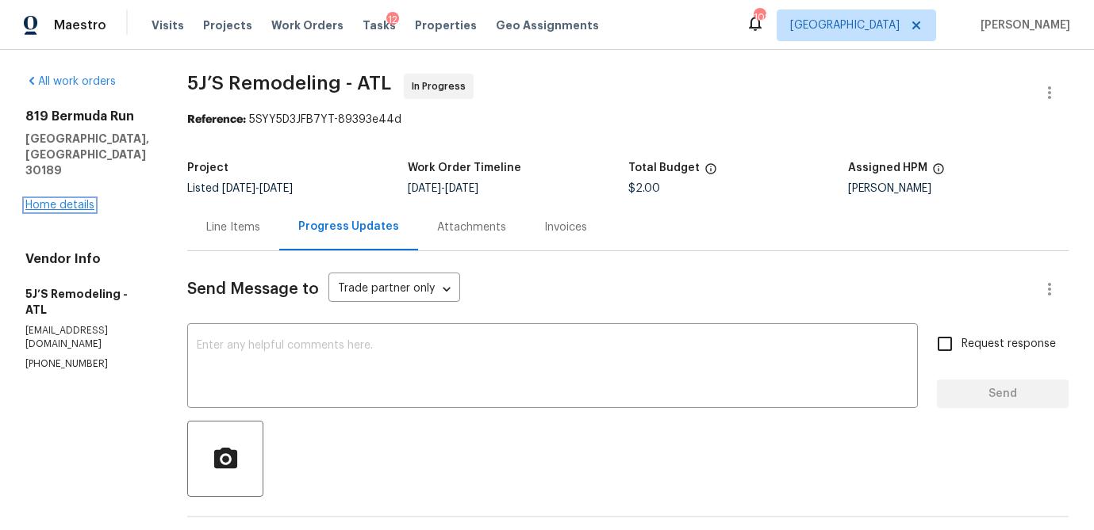
click at [75, 200] on link "Home details" at bounding box center [59, 205] width 69 height 11
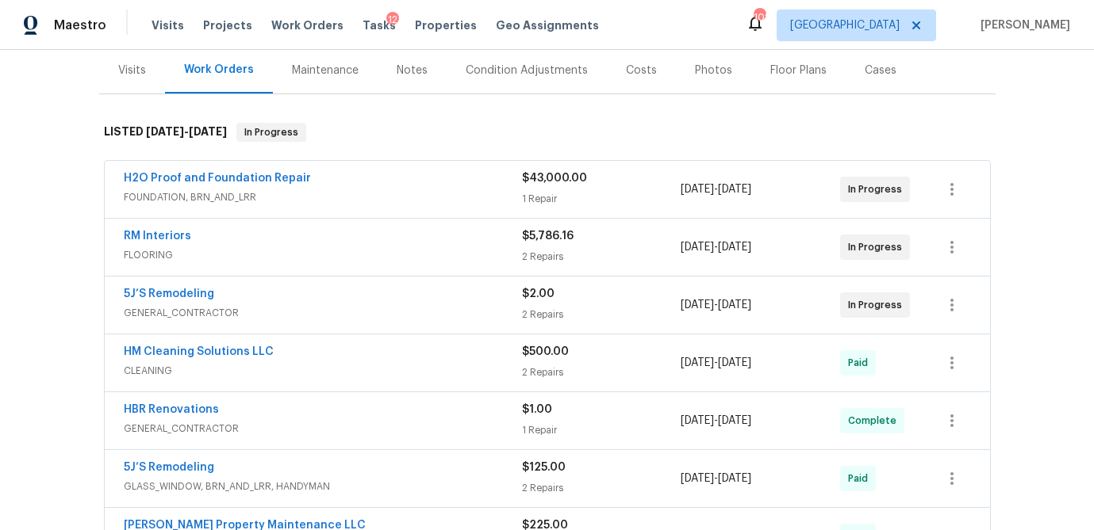
scroll to position [206, 0]
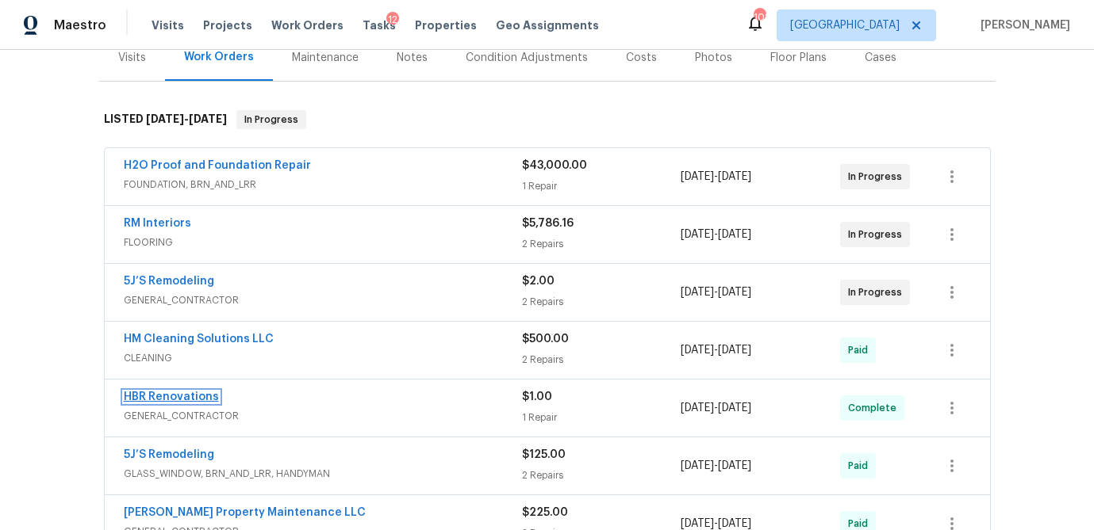
click at [194, 398] on link "HBR Renovations" at bounding box center [171, 397] width 95 height 11
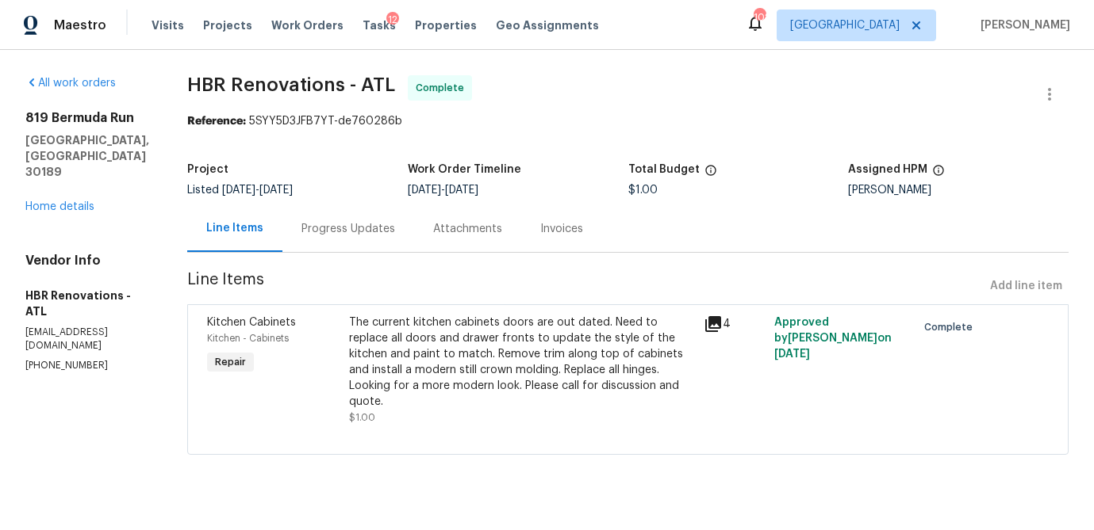
click at [331, 222] on div "Progress Updates" at bounding box center [348, 229] width 94 height 16
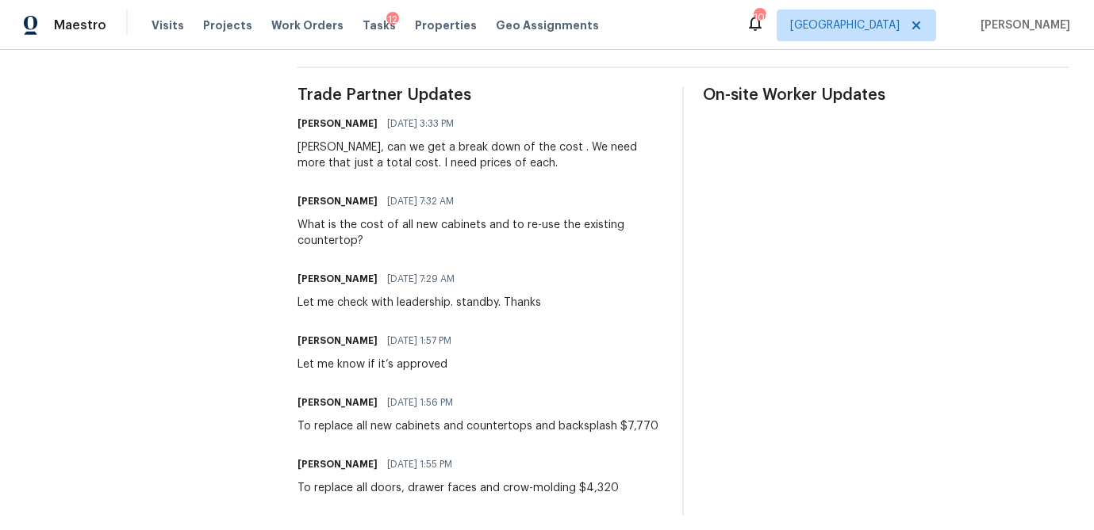
scroll to position [462, 0]
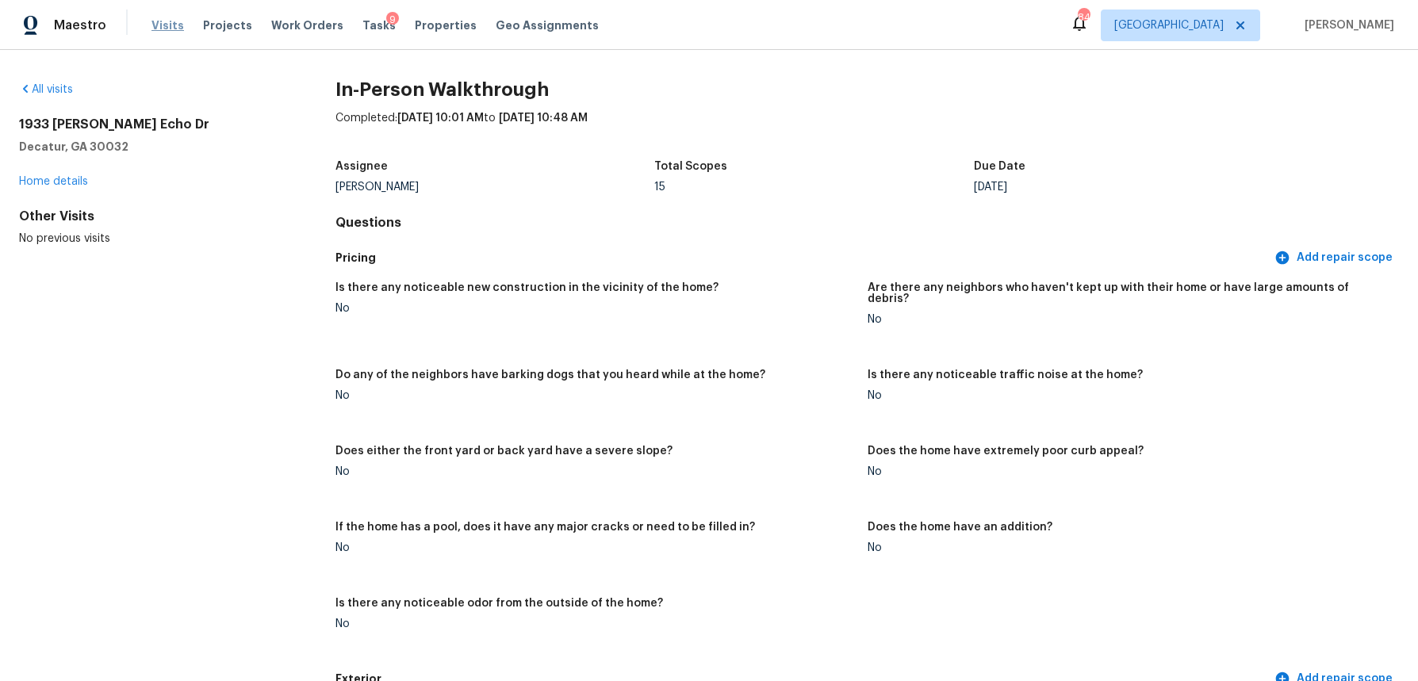
click at [163, 21] on span "Visits" at bounding box center [167, 25] width 33 height 16
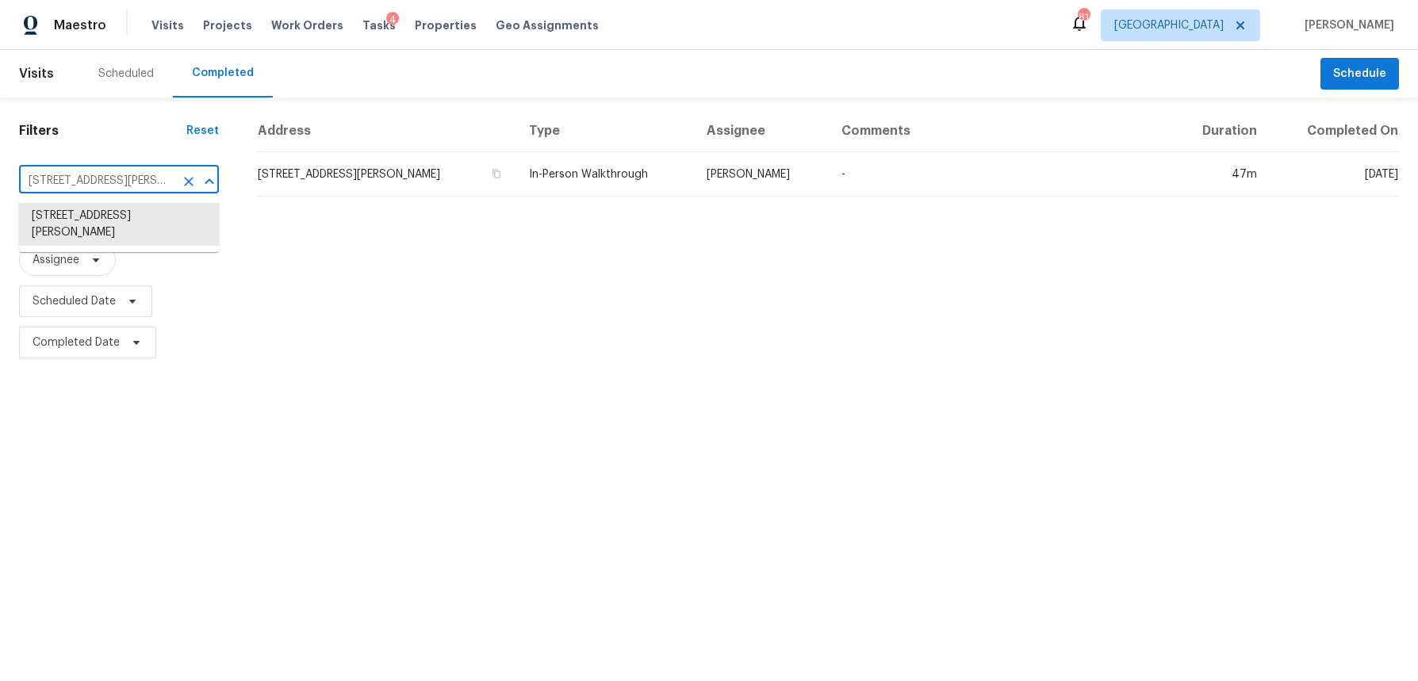
click at [102, 186] on input "[STREET_ADDRESS][PERSON_NAME]" at bounding box center [96, 181] width 155 height 25
paste input "[STREET_ADDRESS][PERSON_NAME]"
type input "[STREET_ADDRESS][PERSON_NAME]"
click at [102, 213] on li "[STREET_ADDRESS][PERSON_NAME]" at bounding box center [119, 224] width 200 height 43
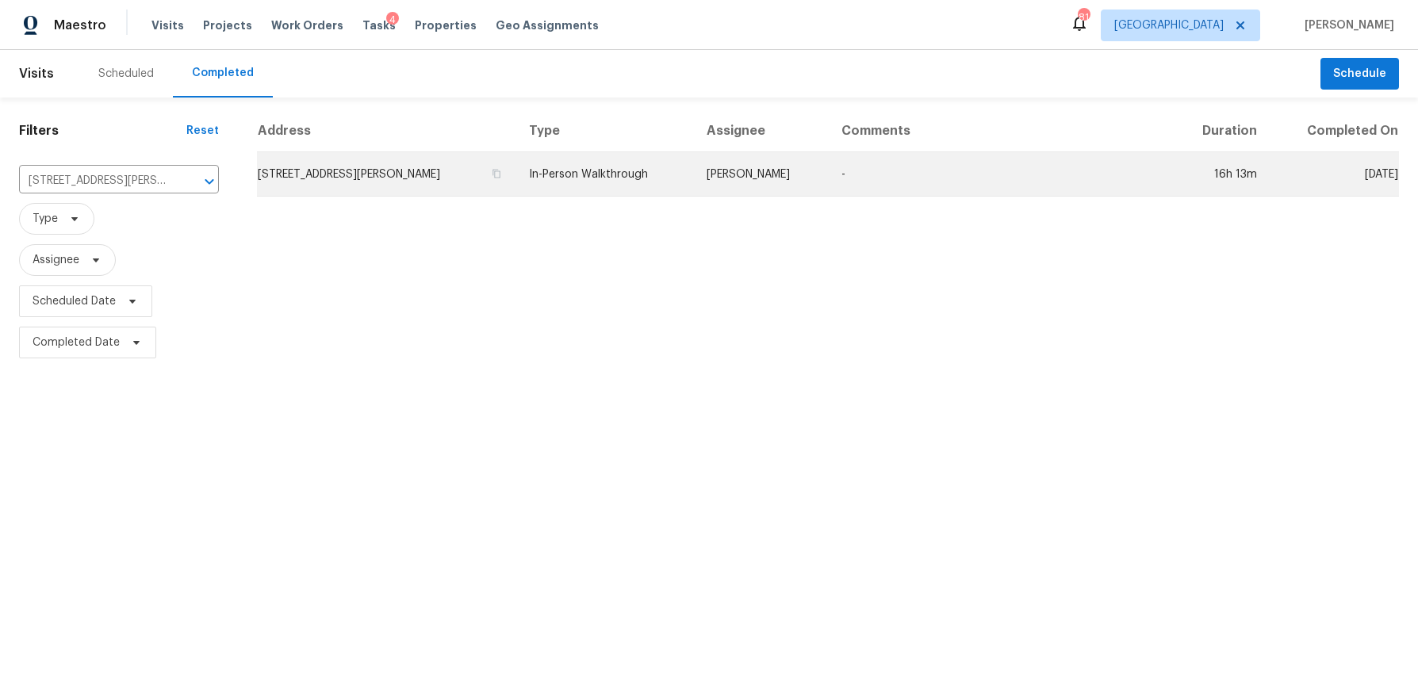
click at [365, 171] on td "[STREET_ADDRESS][PERSON_NAME]" at bounding box center [386, 174] width 259 height 44
click at [367, 166] on td "[STREET_ADDRESS][PERSON_NAME]" at bounding box center [386, 174] width 259 height 44
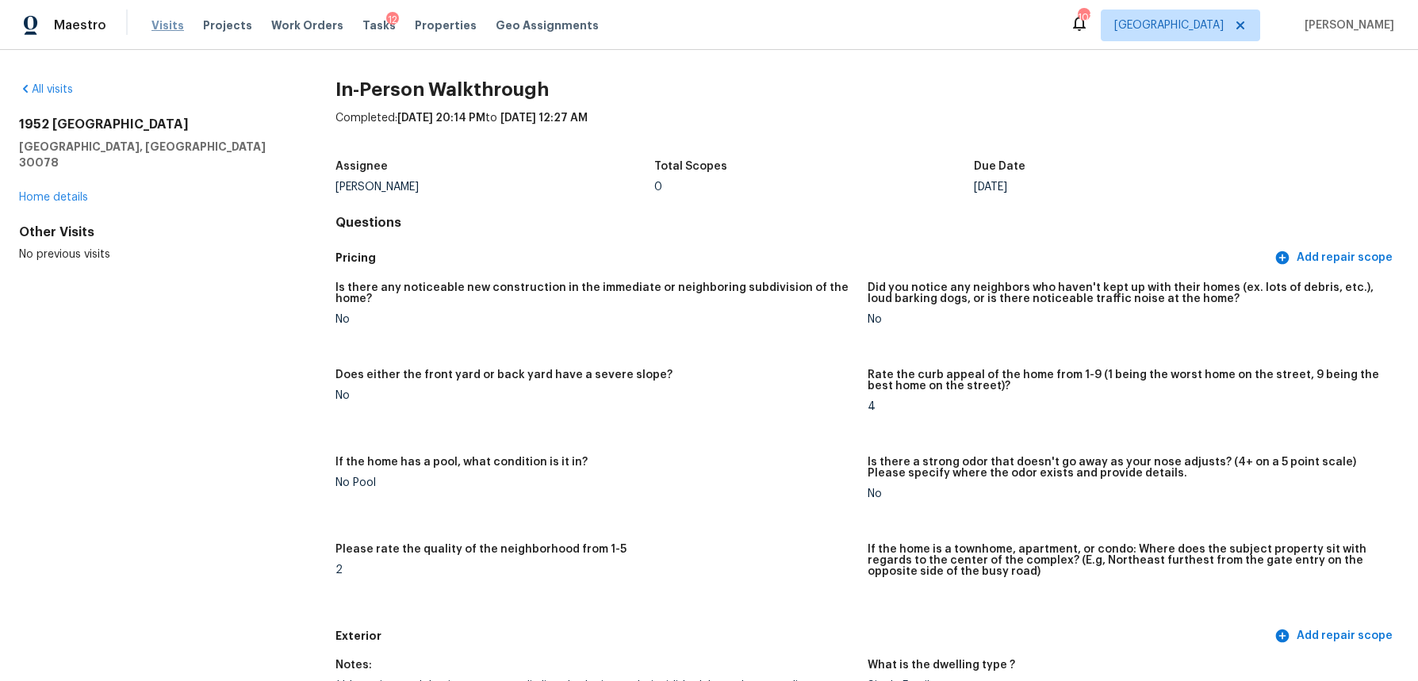
click at [162, 28] on span "Visits" at bounding box center [167, 25] width 33 height 16
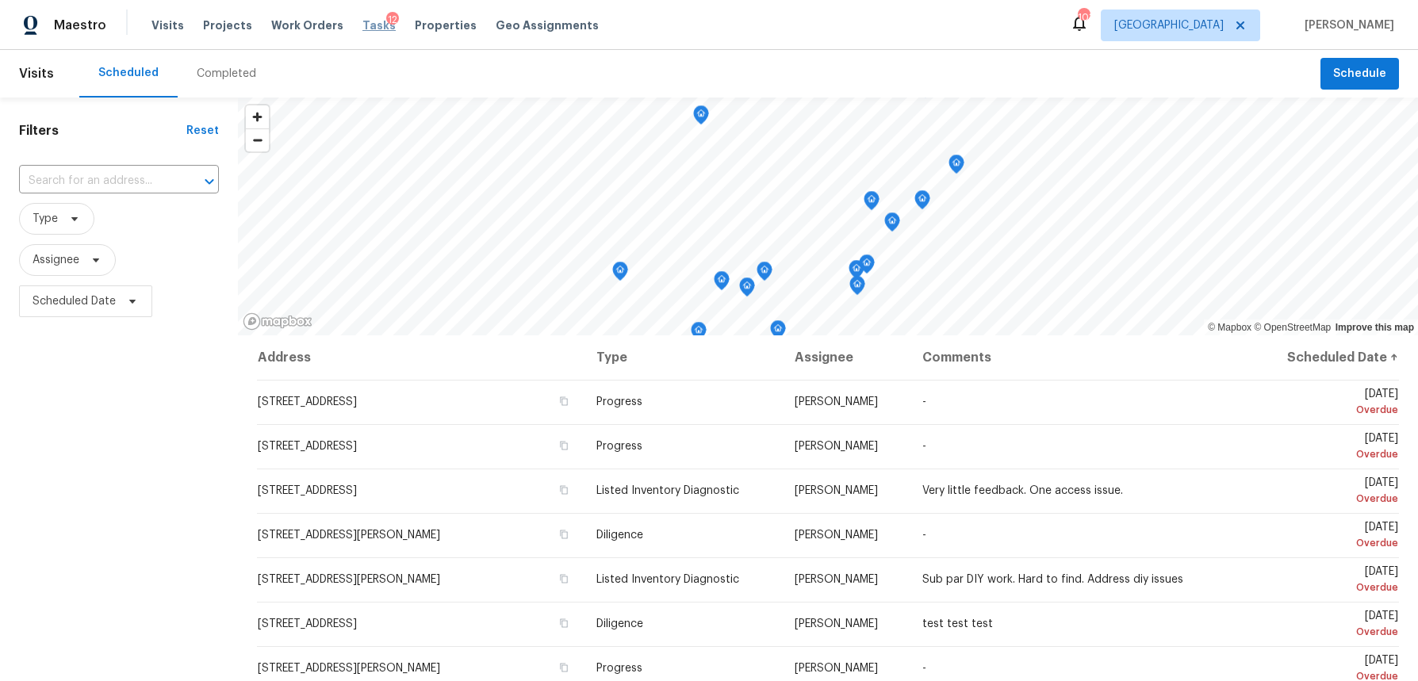
click at [366, 27] on span "Tasks" at bounding box center [378, 25] width 33 height 11
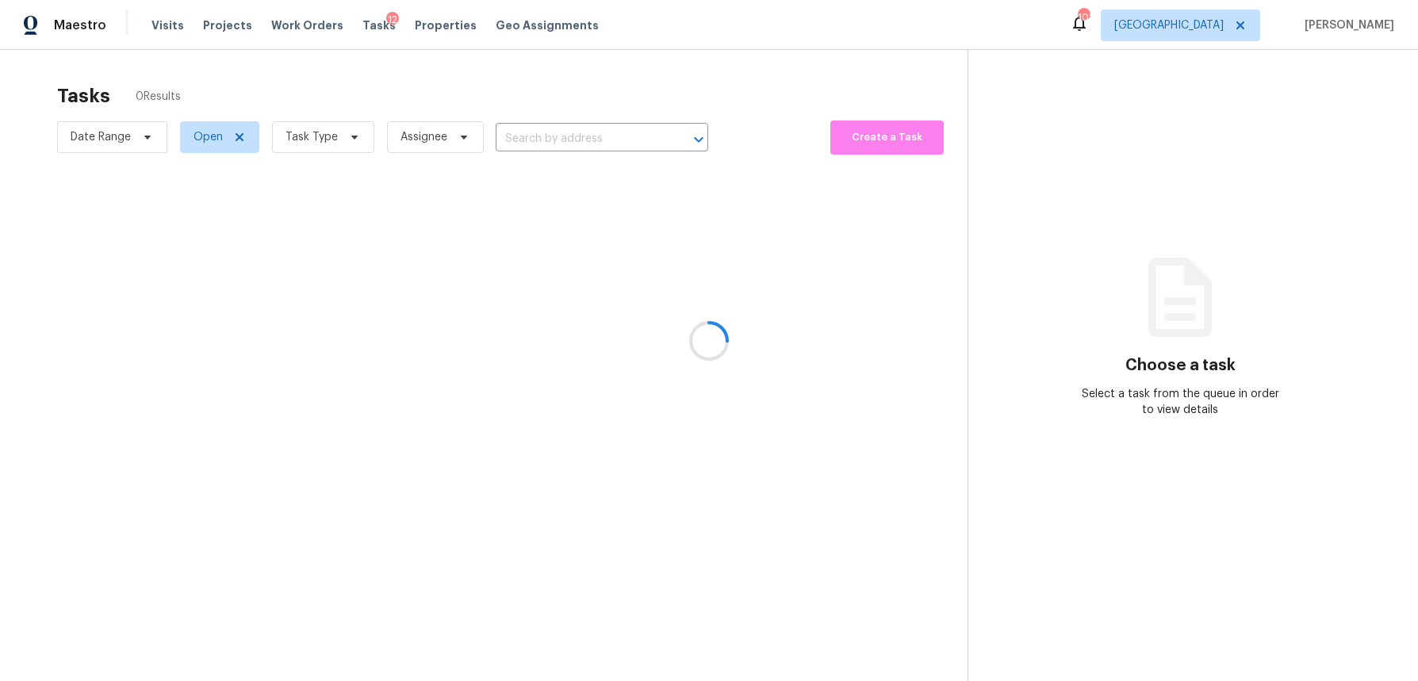
click at [234, 138] on div at bounding box center [709, 340] width 1418 height 681
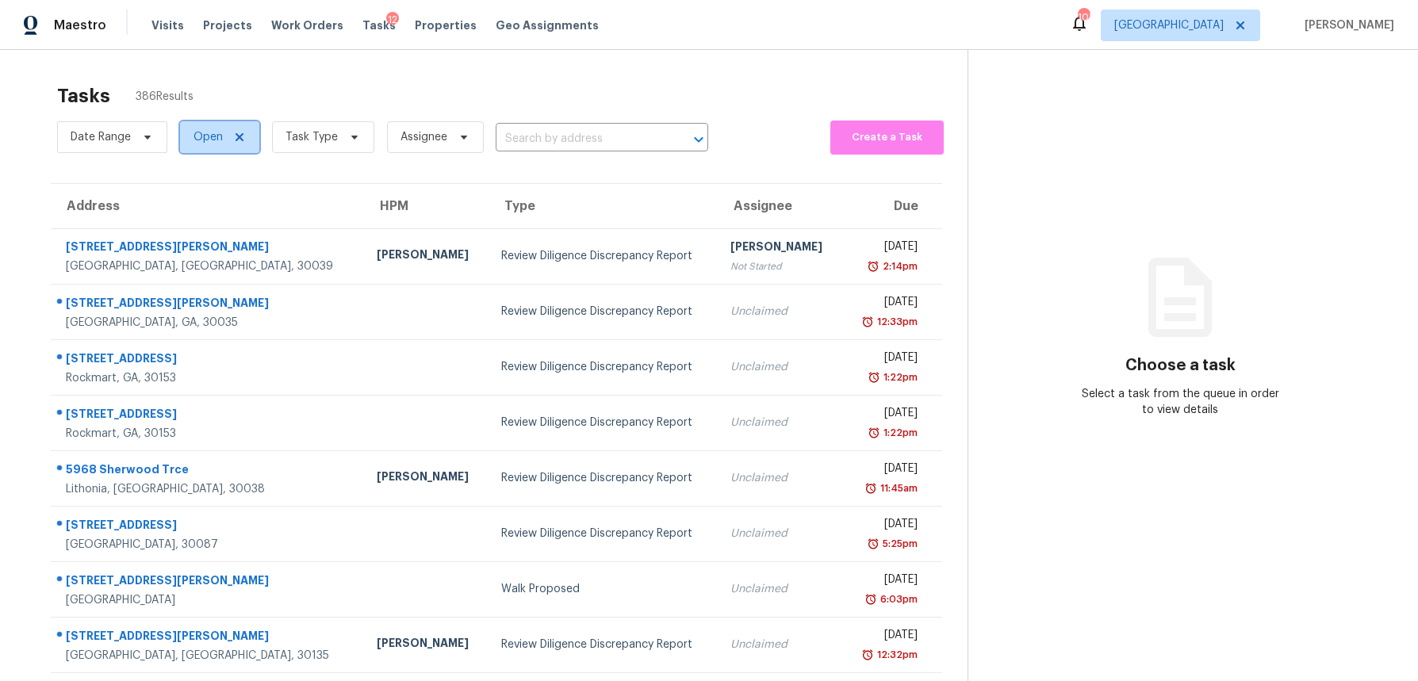
click at [234, 136] on icon at bounding box center [239, 137] width 13 height 13
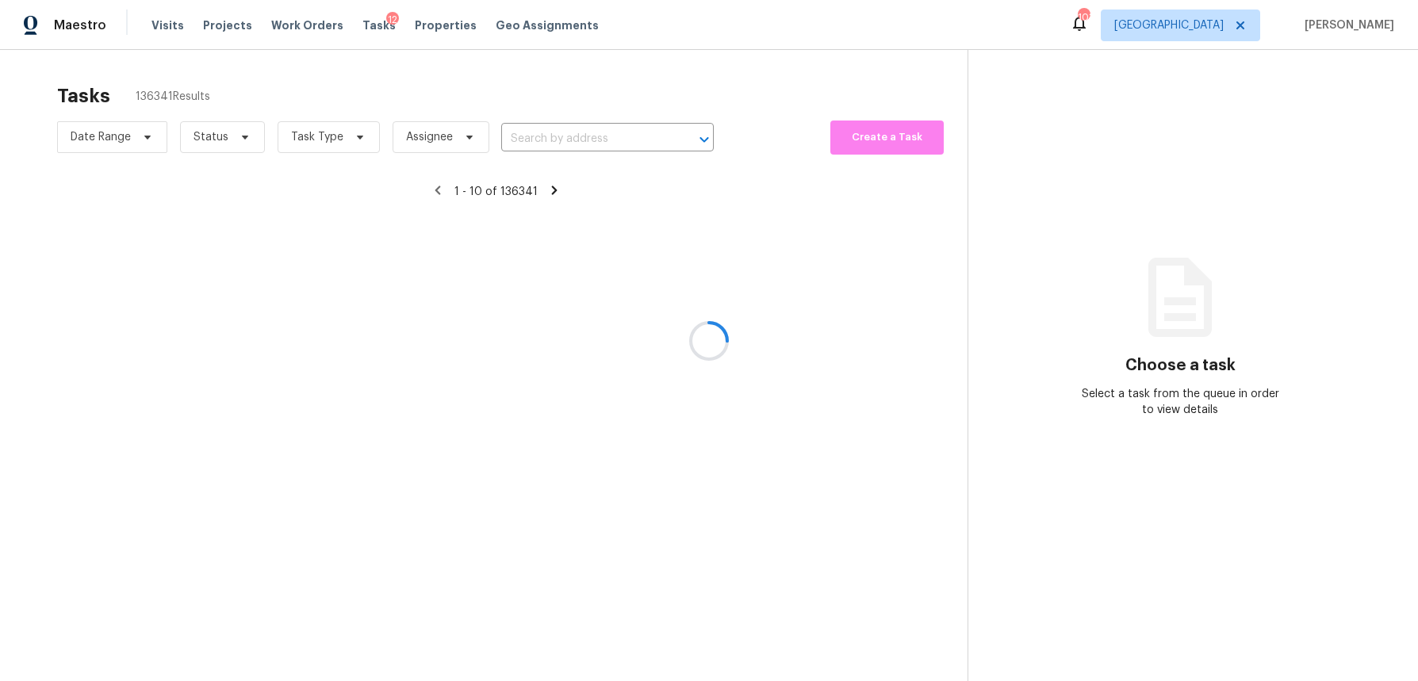
click at [242, 137] on div at bounding box center [709, 340] width 1418 height 681
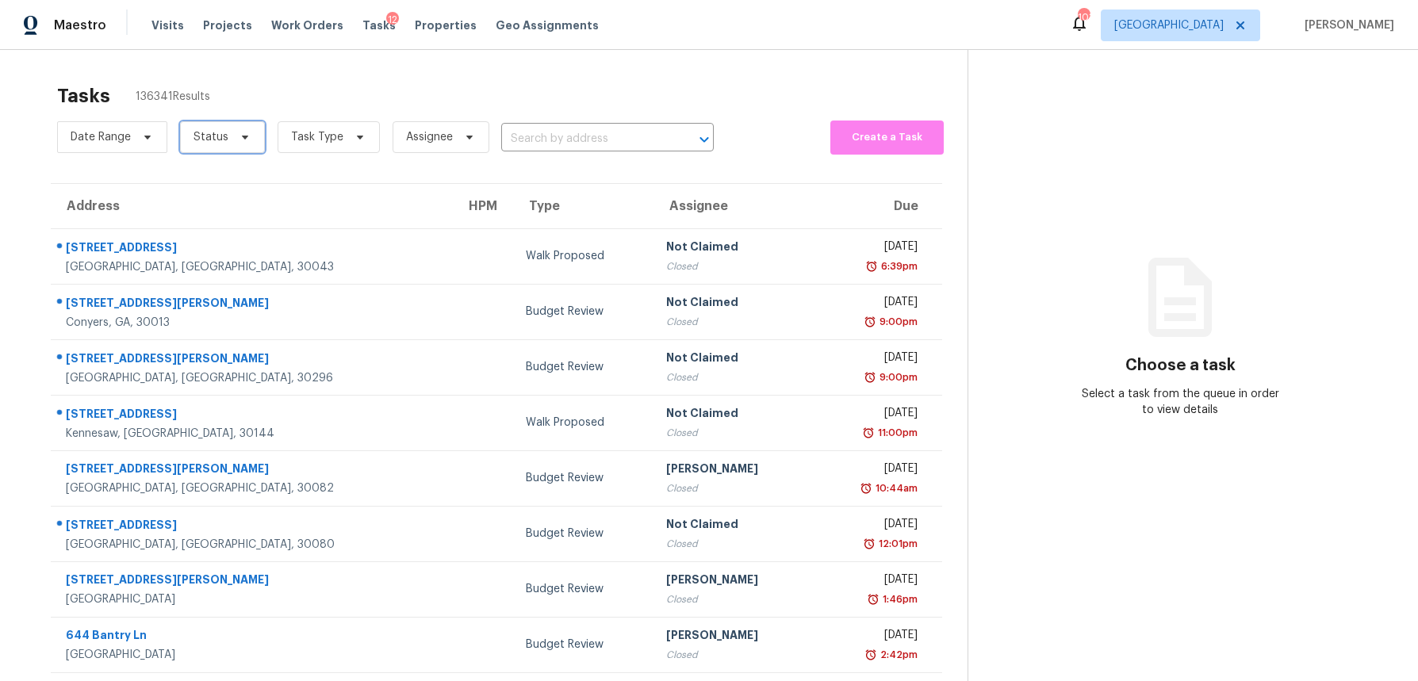
click at [242, 137] on icon at bounding box center [245, 138] width 6 height 4
click at [197, 183] on span at bounding box center [195, 181] width 13 height 13
click at [197, 183] on input "Closed" at bounding box center [194, 179] width 10 height 10
checkbox input "true"
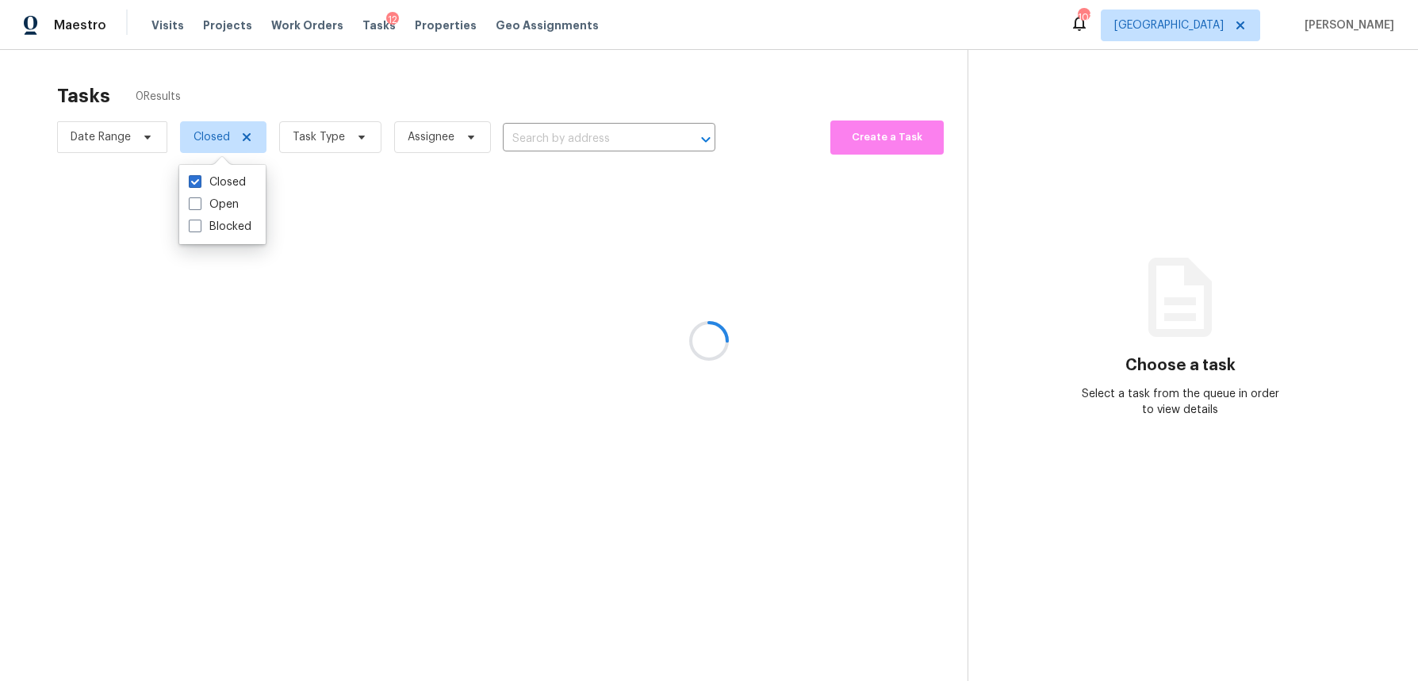
click at [537, 133] on div at bounding box center [709, 340] width 1418 height 681
click at [542, 140] on div at bounding box center [709, 340] width 1418 height 681
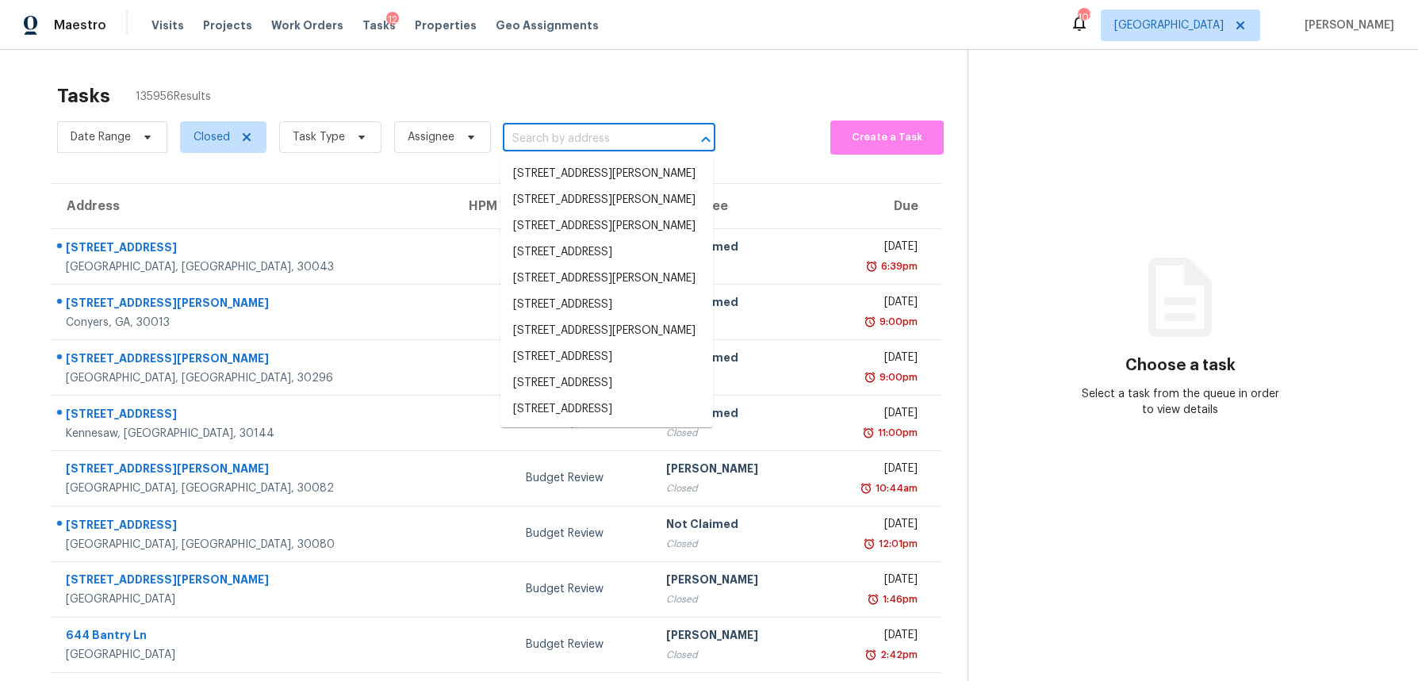
click at [527, 140] on input "text" at bounding box center [587, 139] width 168 height 25
paste input "1952 Colony Oaks Dr, Snellville, GA 30078"
type input "1952 Colony Oaks Dr, Snellville, GA 30078"
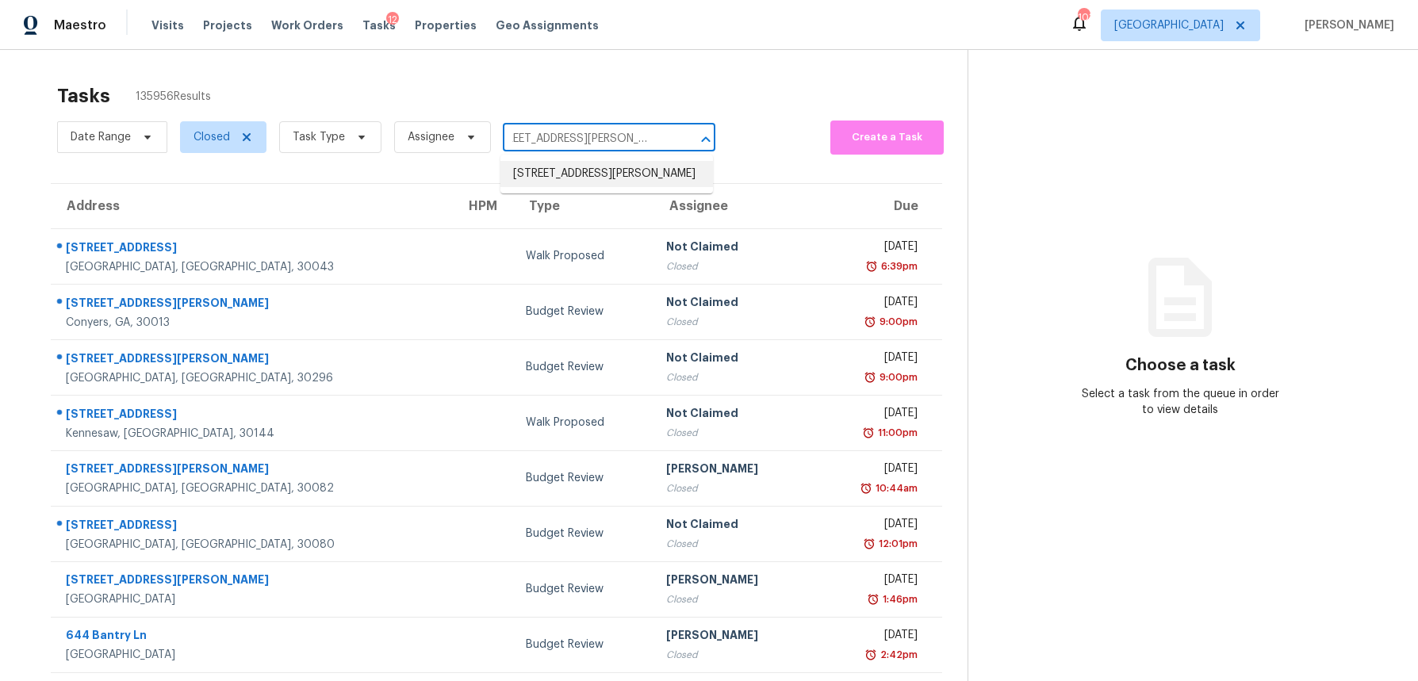
click at [540, 170] on li "1952 Colony Oaks Dr, Snellville, GA 30078" at bounding box center [606, 174] width 213 height 26
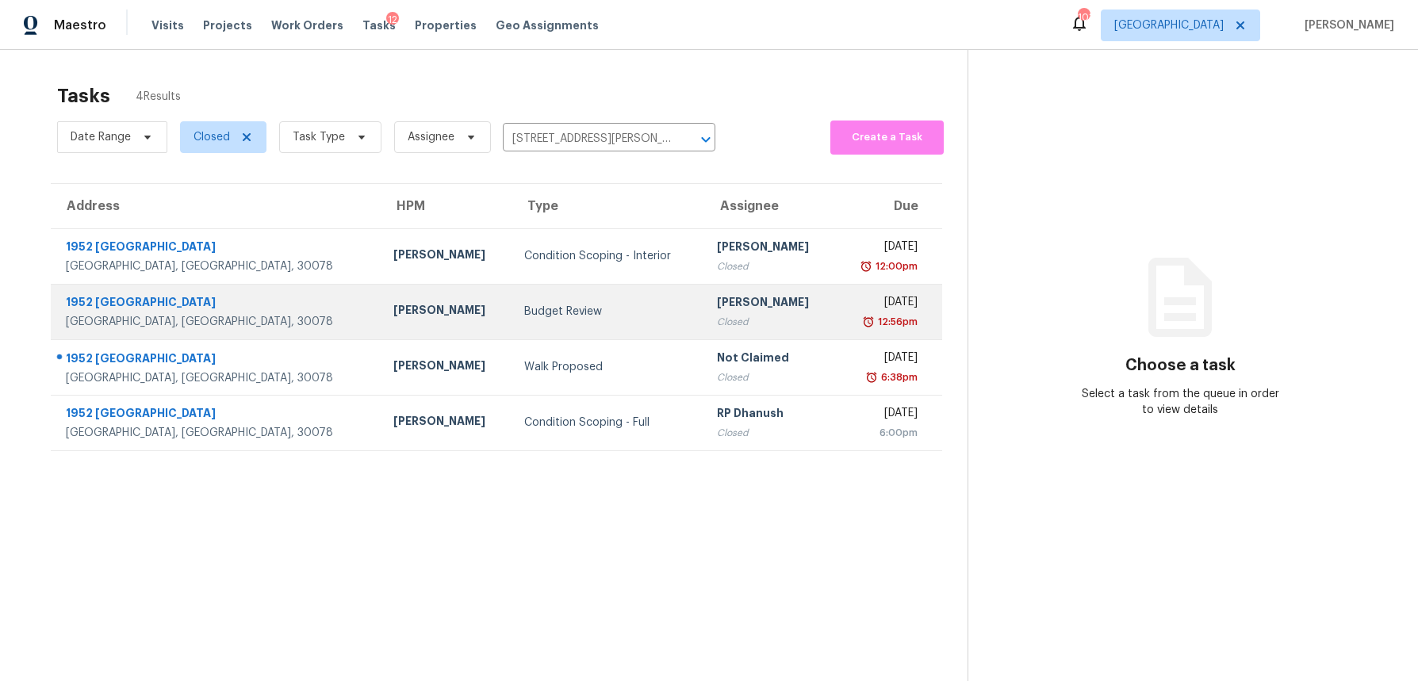
click at [121, 301] on div "1952 [GEOGRAPHIC_DATA]" at bounding box center [217, 304] width 302 height 20
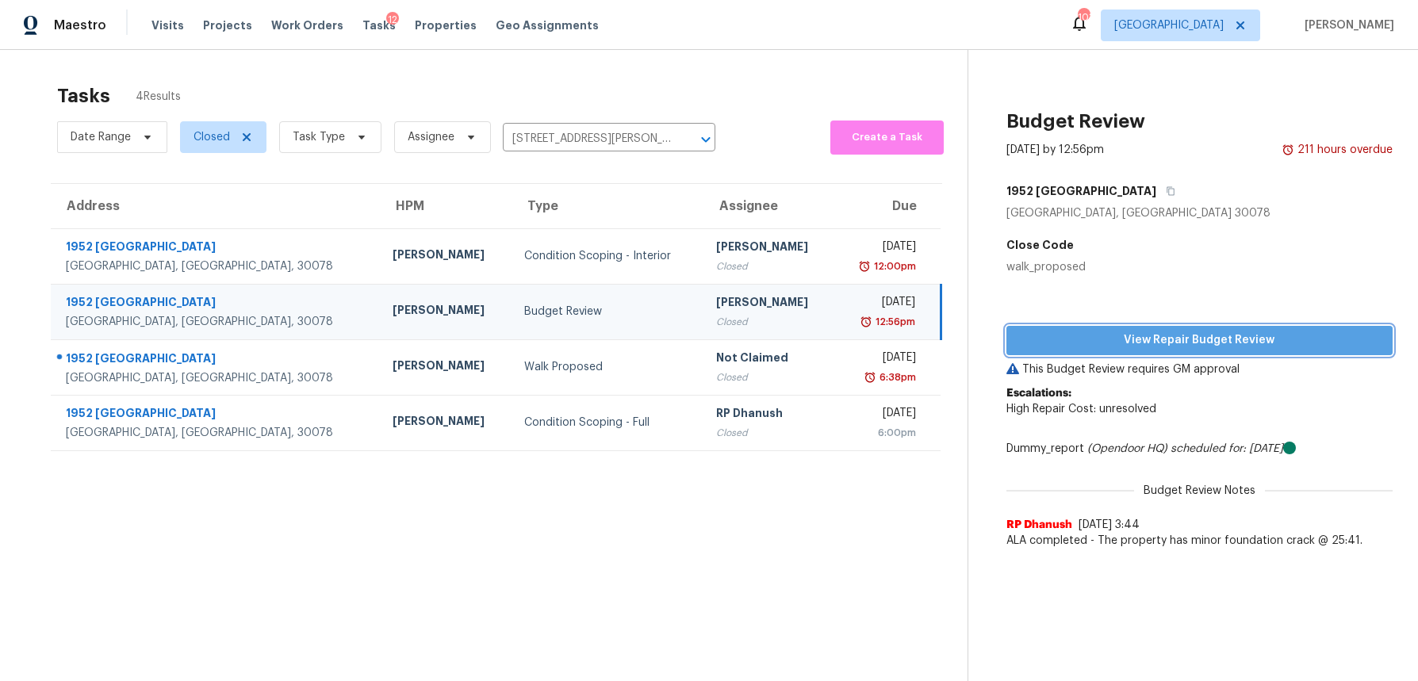
click at [1233, 341] on span "View Repair Budget Review" at bounding box center [1199, 341] width 361 height 20
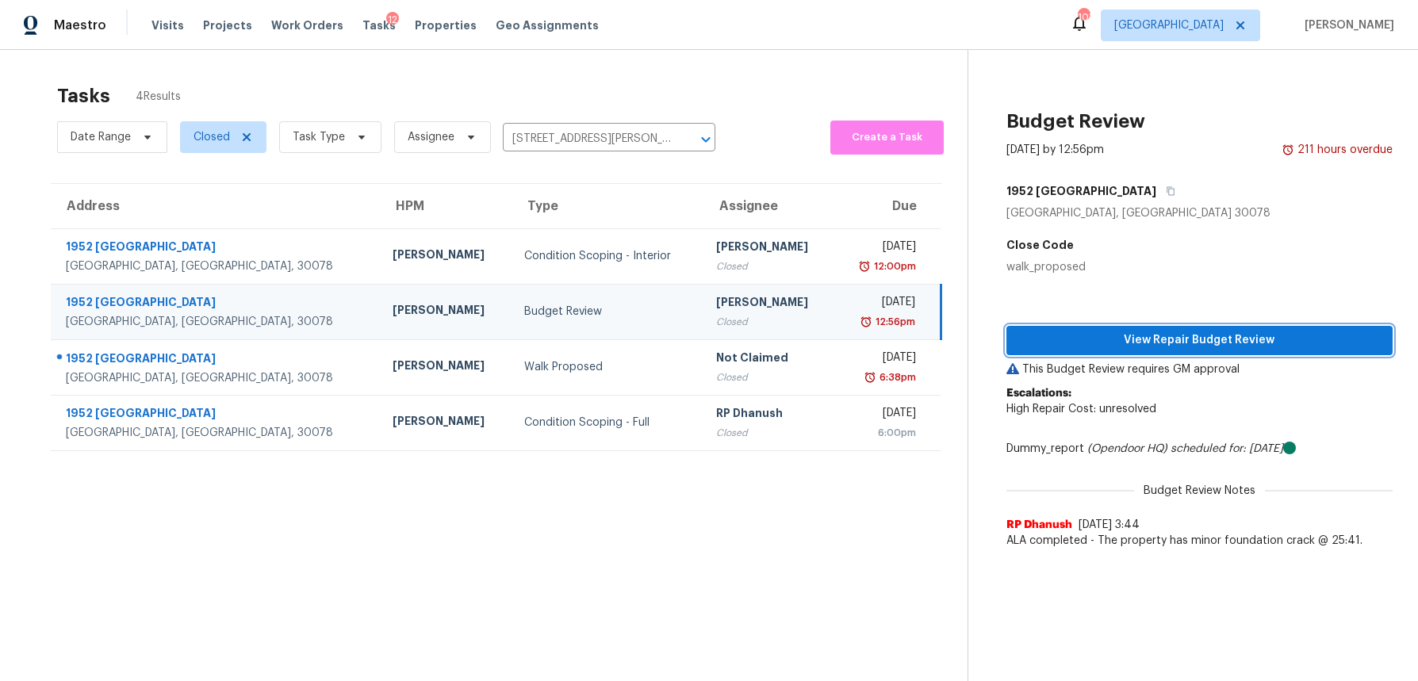
click at [1233, 341] on span "View Repair Budget Review" at bounding box center [1199, 341] width 361 height 20
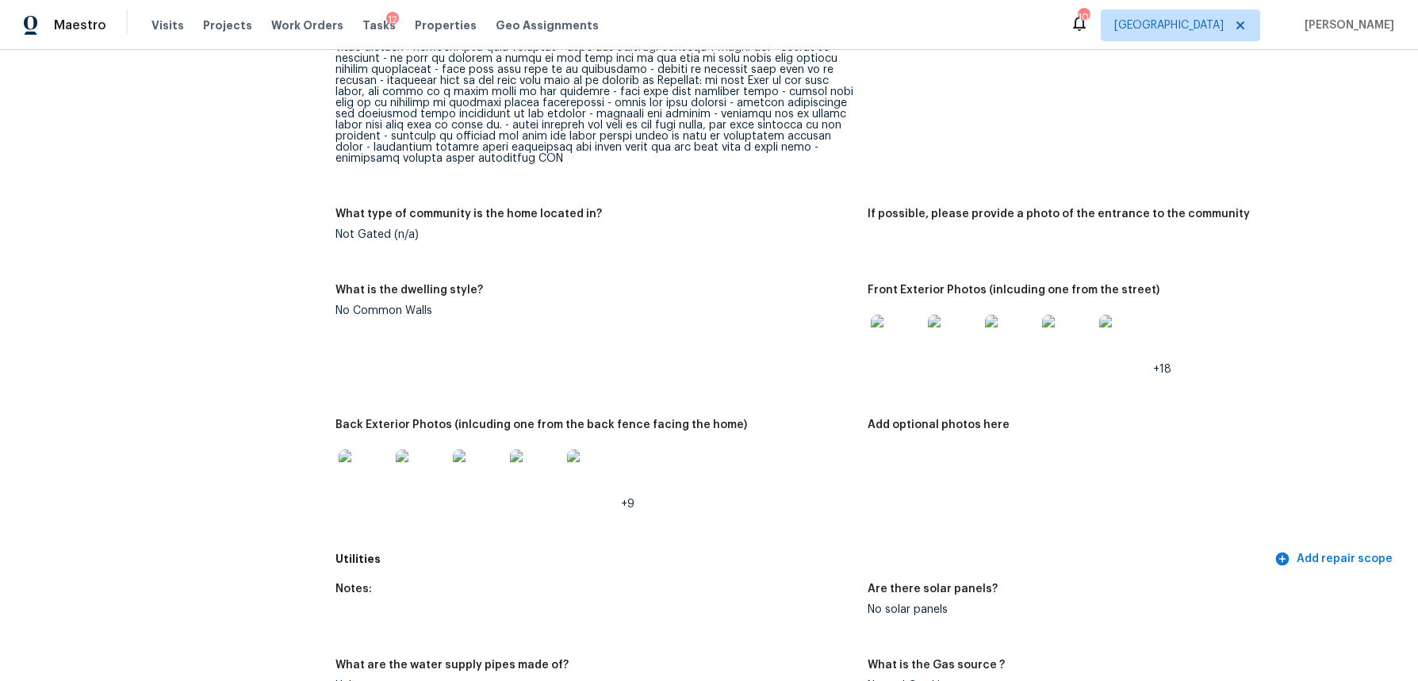
scroll to position [759, 0]
